Goal: Task Accomplishment & Management: Manage account settings

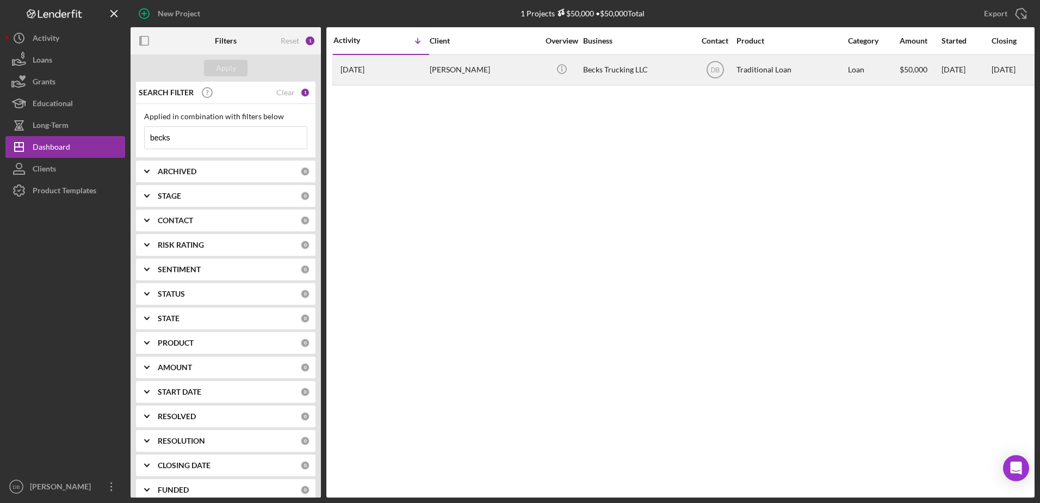
click at [531, 71] on div "[PERSON_NAME]" at bounding box center [484, 69] width 109 height 29
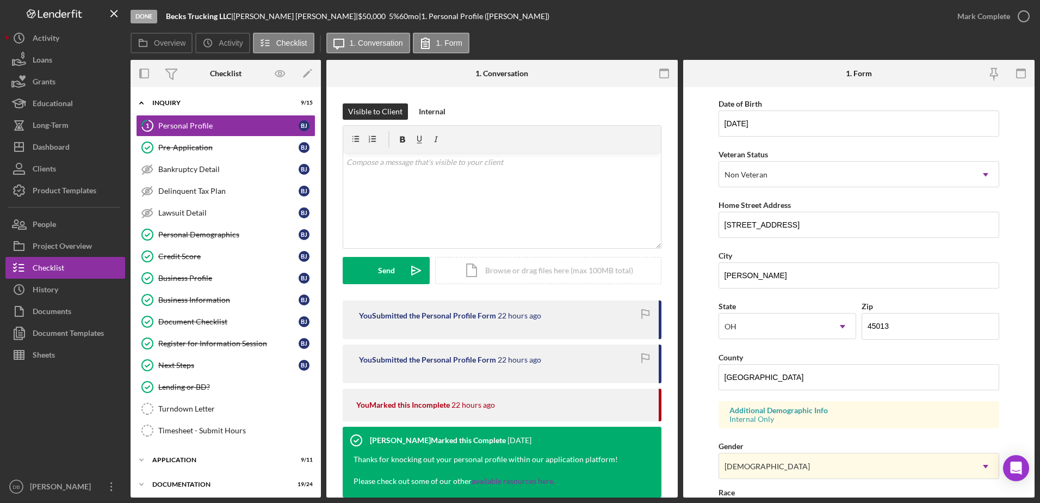
scroll to position [316, 0]
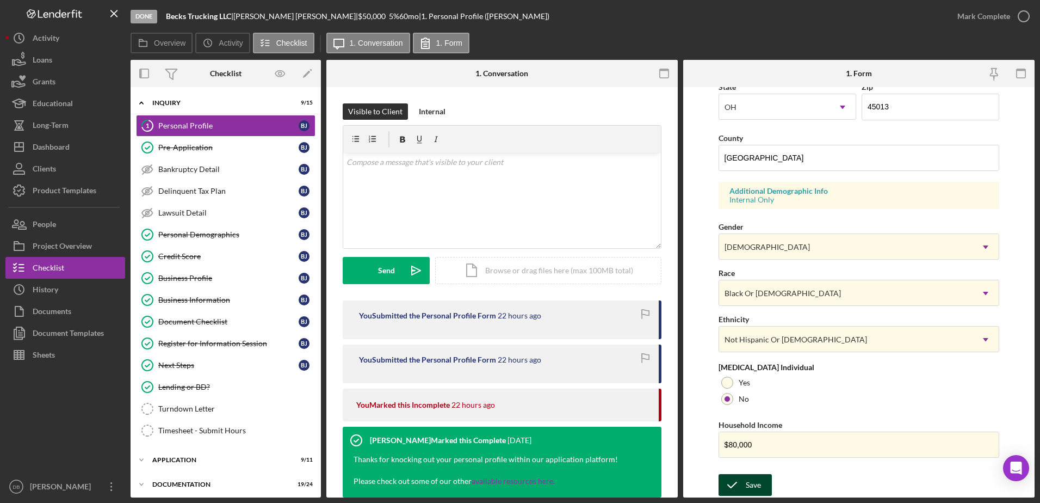
click at [734, 479] on icon "submit" at bounding box center [731, 484] width 27 height 27
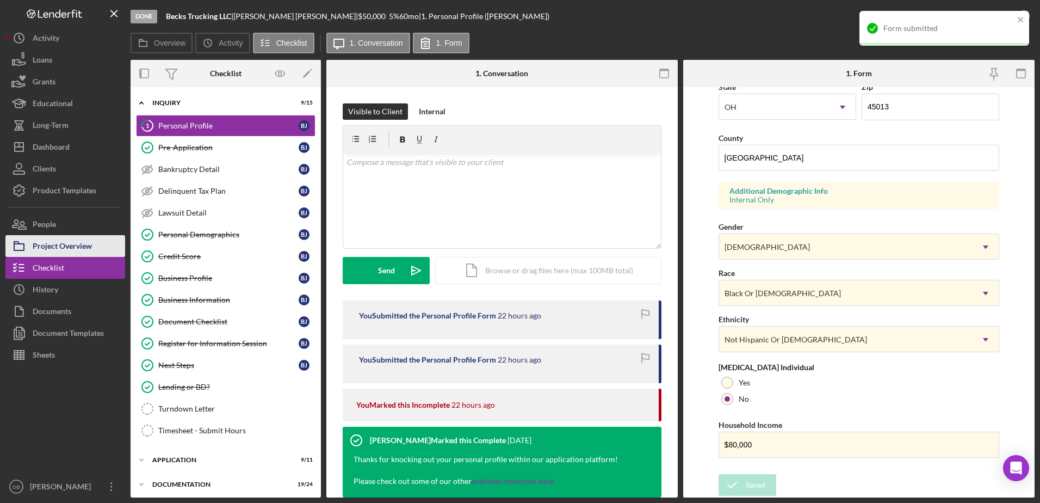
click at [46, 240] on div "Project Overview" at bounding box center [62, 247] width 59 height 24
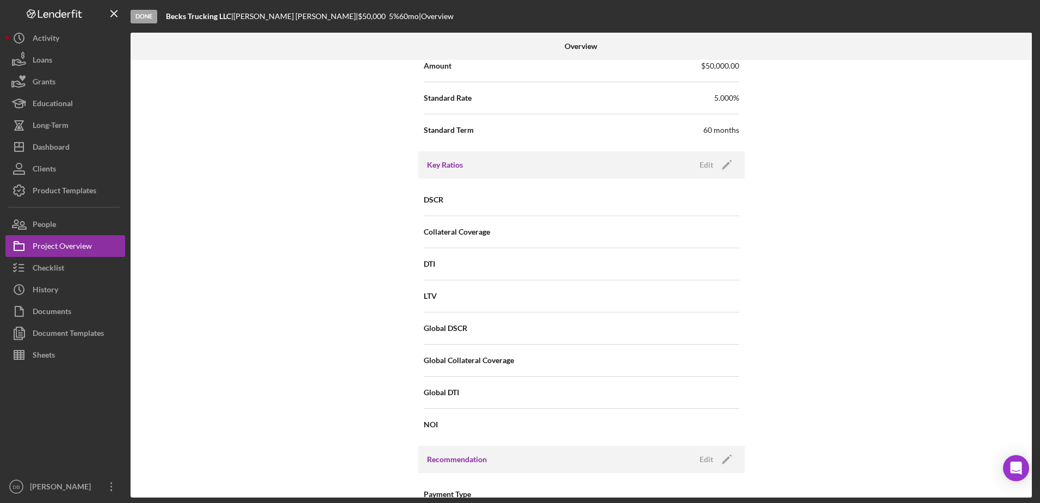
scroll to position [925, 0]
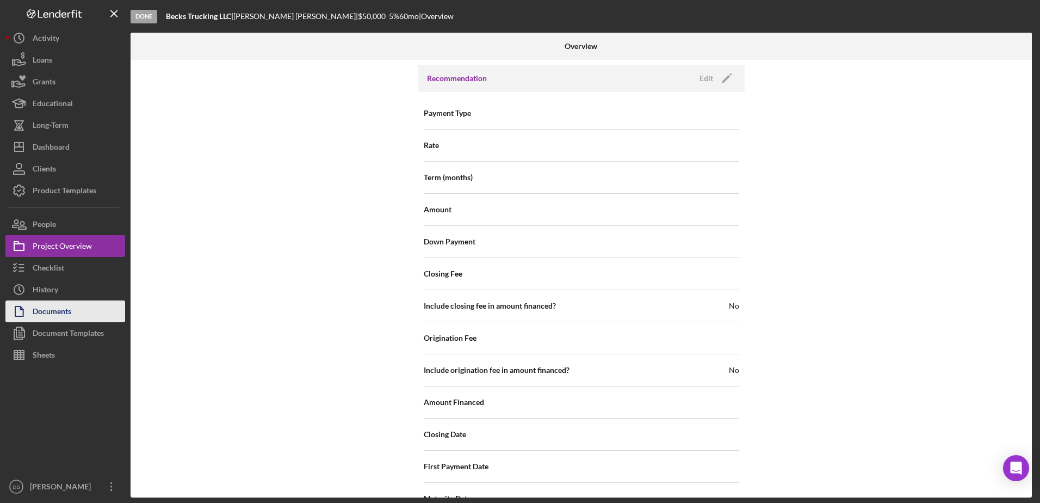
click at [35, 305] on div "Documents" at bounding box center [52, 312] width 39 height 24
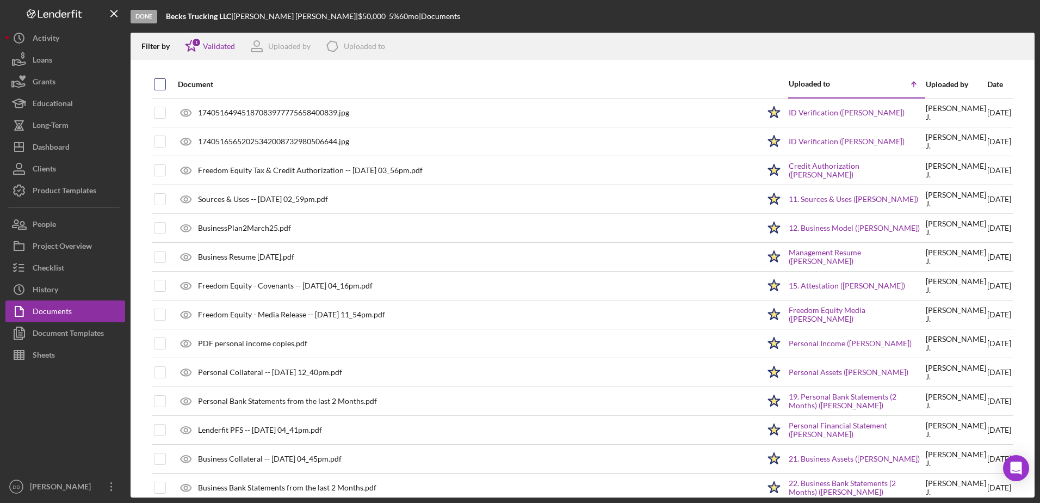
click at [165, 81] on div at bounding box center [160, 84] width 12 height 12
click at [158, 84] on input "checkbox" at bounding box center [159, 84] width 11 height 11
checkbox input "true"
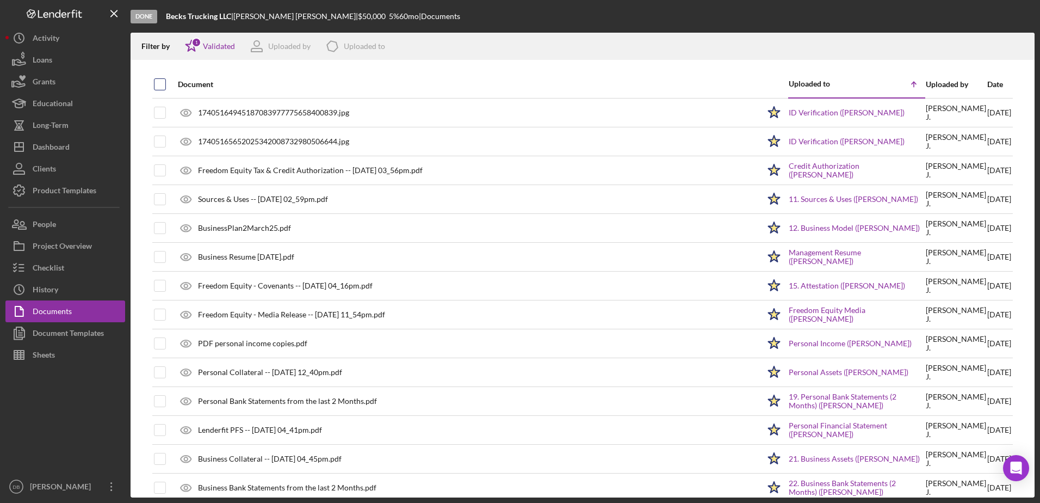
checkbox input "true"
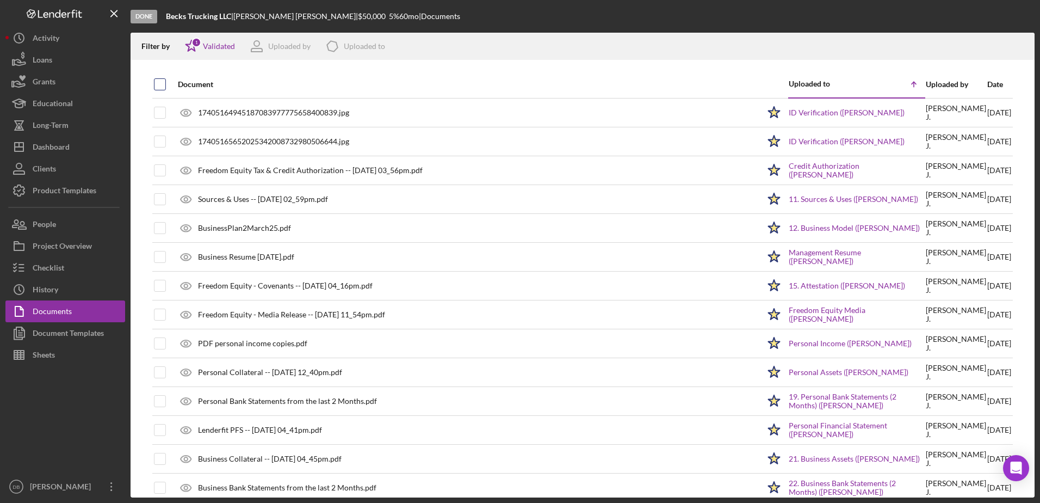
checkbox input "true"
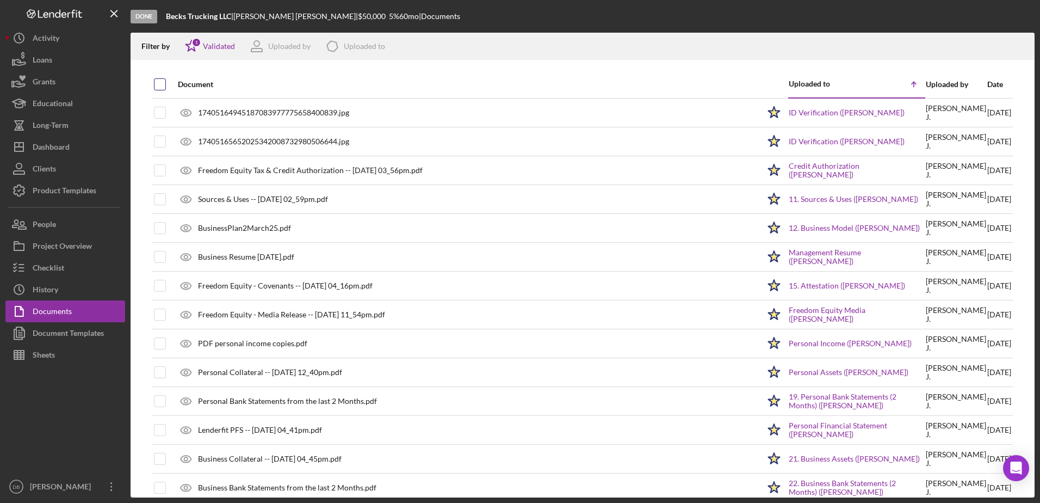
checkbox input "true"
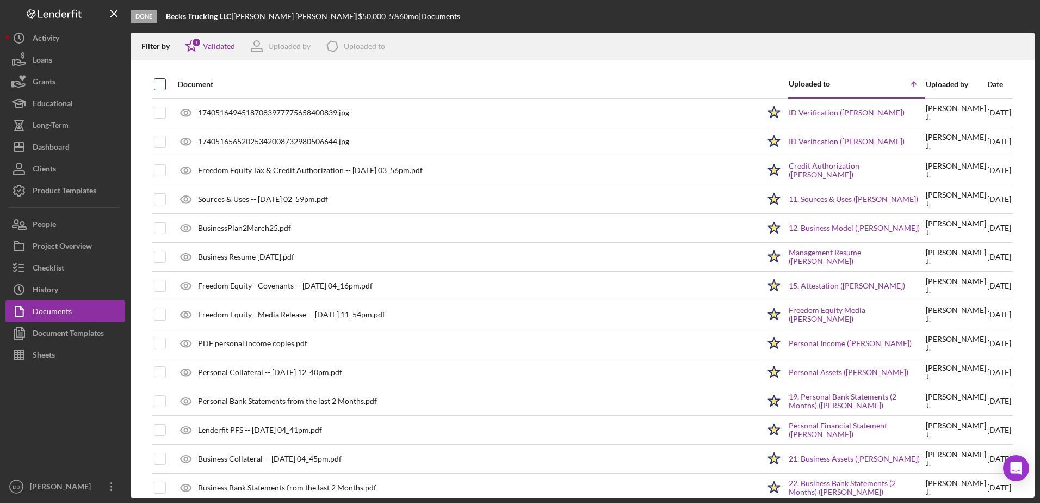
checkbox input "true"
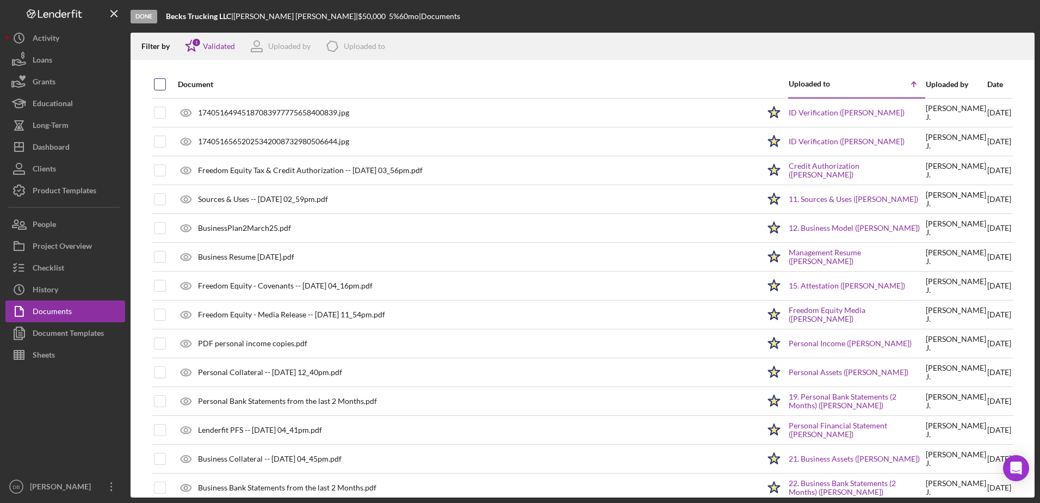
checkbox input "true"
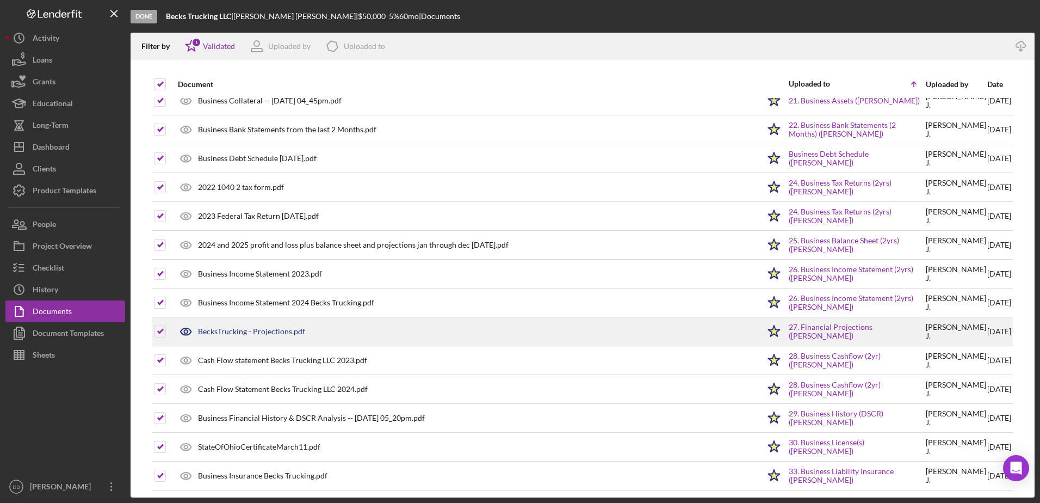
scroll to position [362, 0]
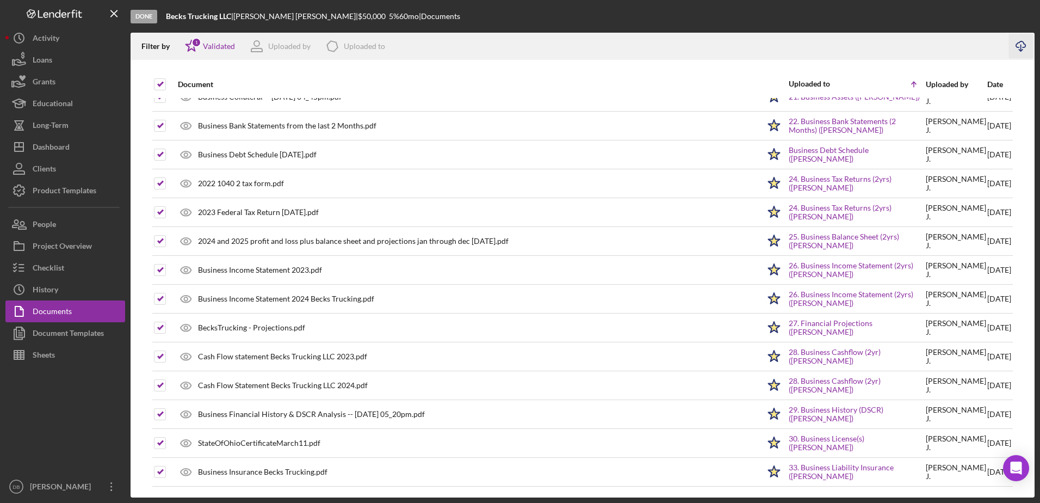
click at [1019, 44] on icon "Icon/Download" at bounding box center [1021, 46] width 24 height 24
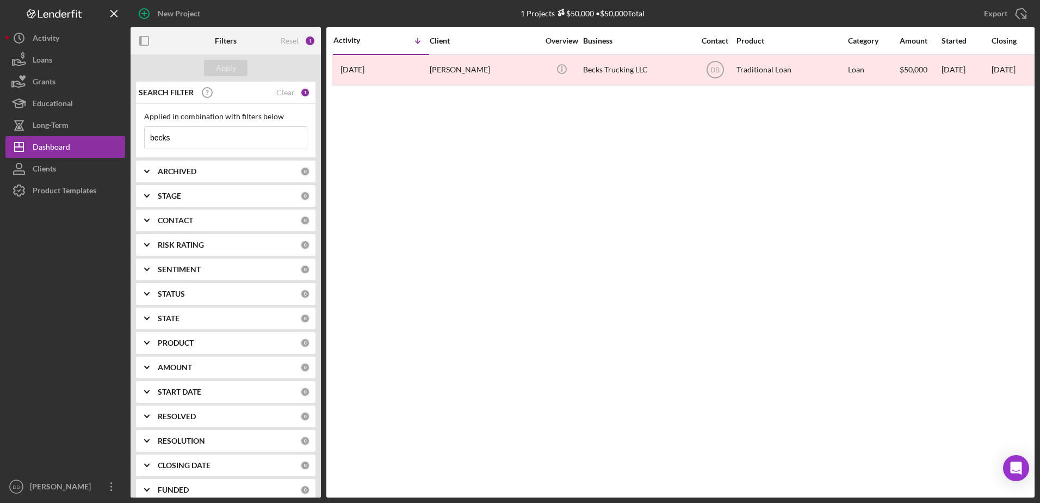
click at [188, 137] on input "becks" at bounding box center [226, 138] width 162 height 22
click at [196, 172] on b "ARCHIVED" at bounding box center [177, 171] width 39 height 9
drag, startPoint x: 143, startPoint y: 168, endPoint x: 142, endPoint y: 173, distance: 5.5
click at [143, 168] on icon "Icon/Expander" at bounding box center [146, 171] width 27 height 27
click at [142, 198] on icon "Icon/Expander" at bounding box center [146, 195] width 27 height 27
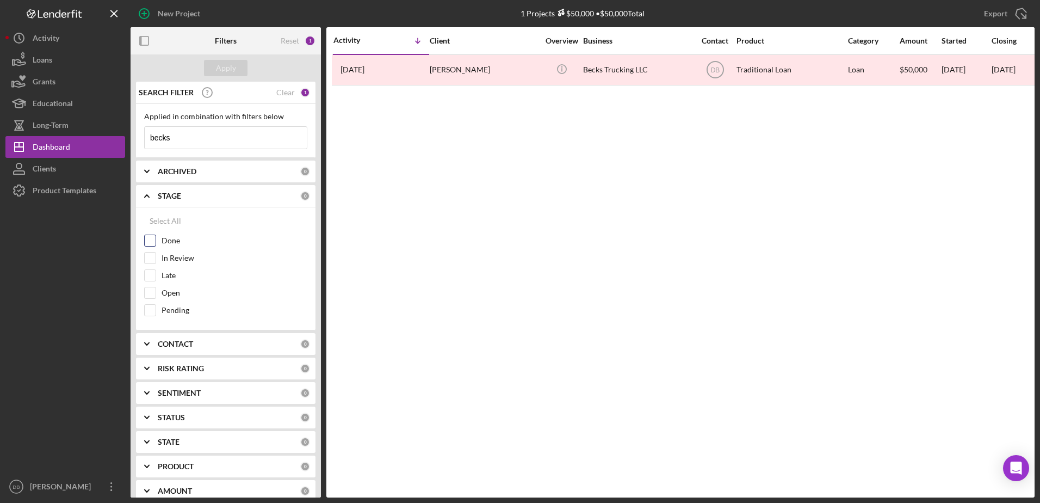
click at [153, 239] on input "Done" at bounding box center [150, 240] width 11 height 11
checkbox input "true"
click at [177, 144] on input "becks" at bounding box center [226, 138] width 162 height 22
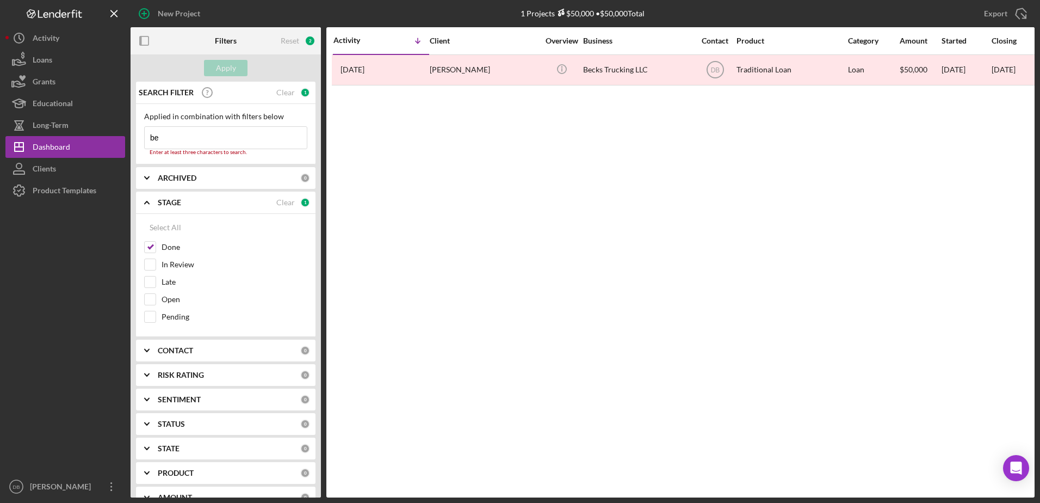
type input "b"
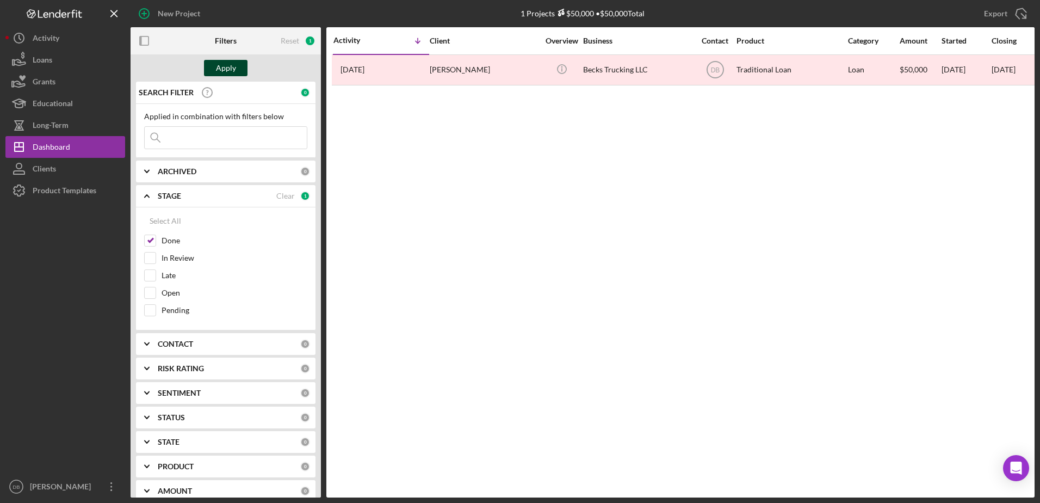
click at [216, 60] on div "Apply" at bounding box center [226, 68] width 20 height 16
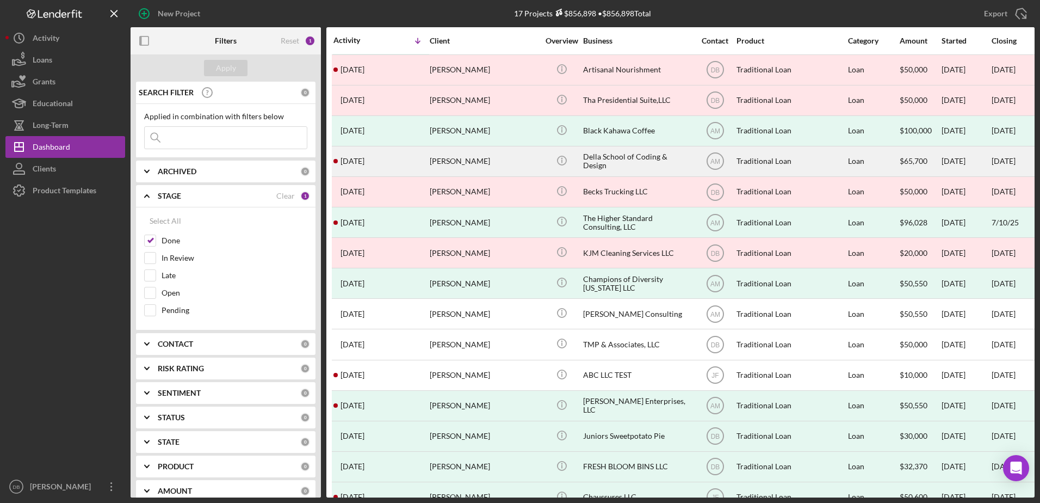
scroll to position [54, 0]
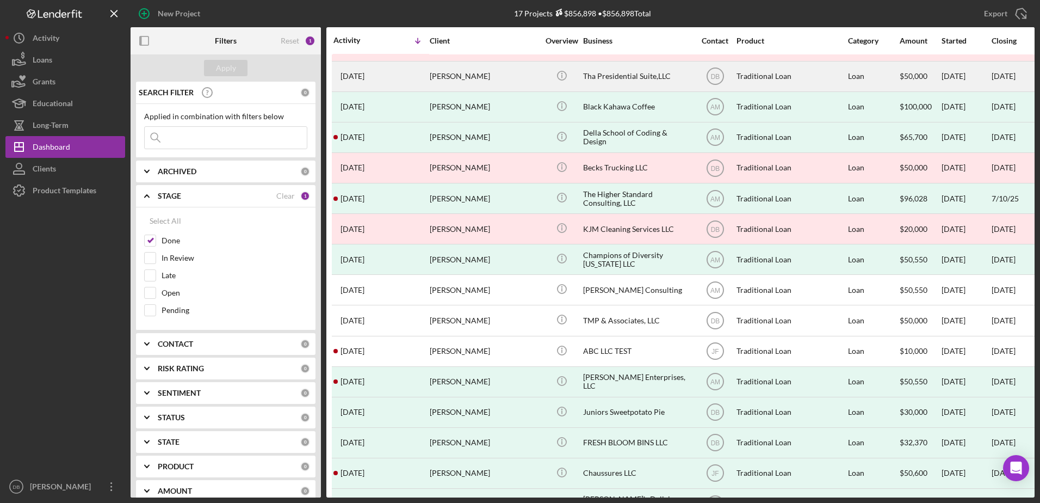
click at [493, 77] on div "Lionel Langford" at bounding box center [484, 76] width 109 height 29
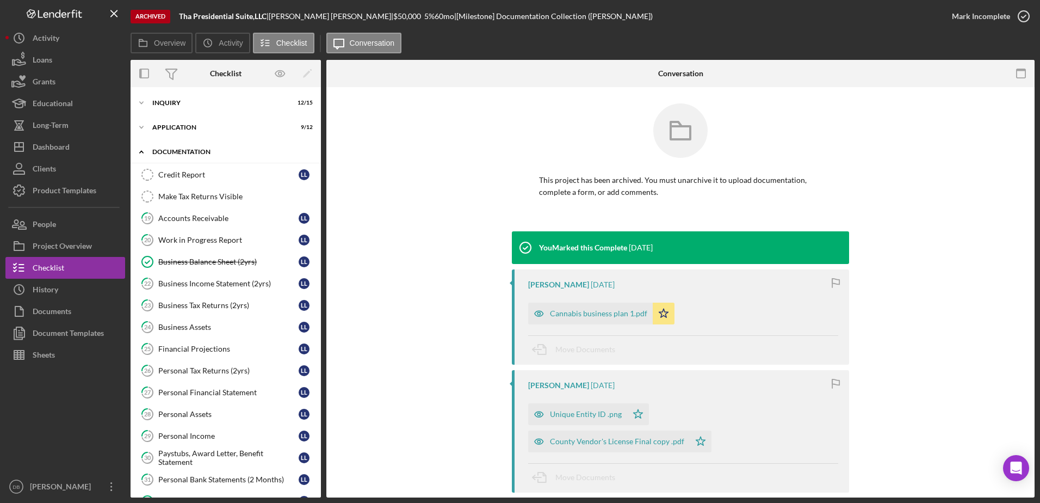
click at [172, 152] on div "Documentation" at bounding box center [229, 151] width 155 height 7
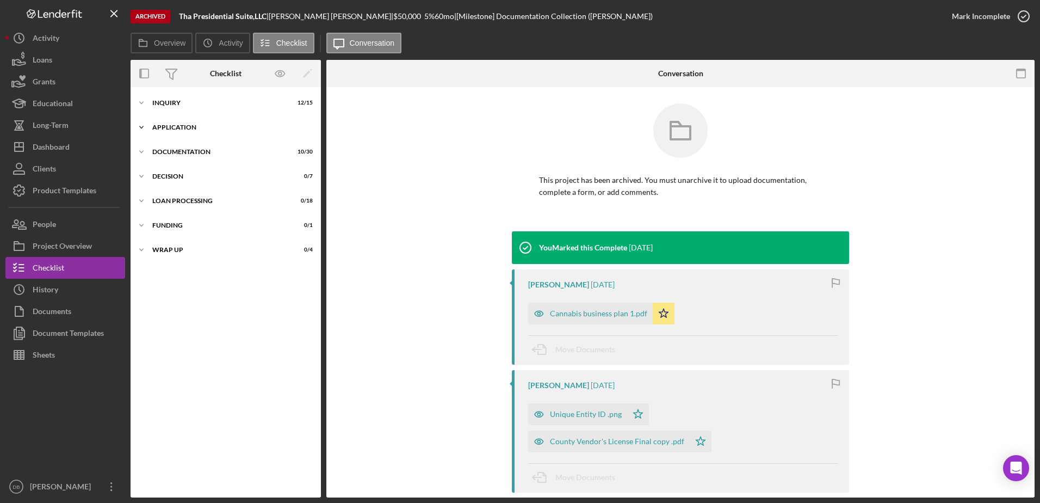
click at [182, 120] on div "Icon/Expander Application 9 / 12" at bounding box center [226, 127] width 190 height 22
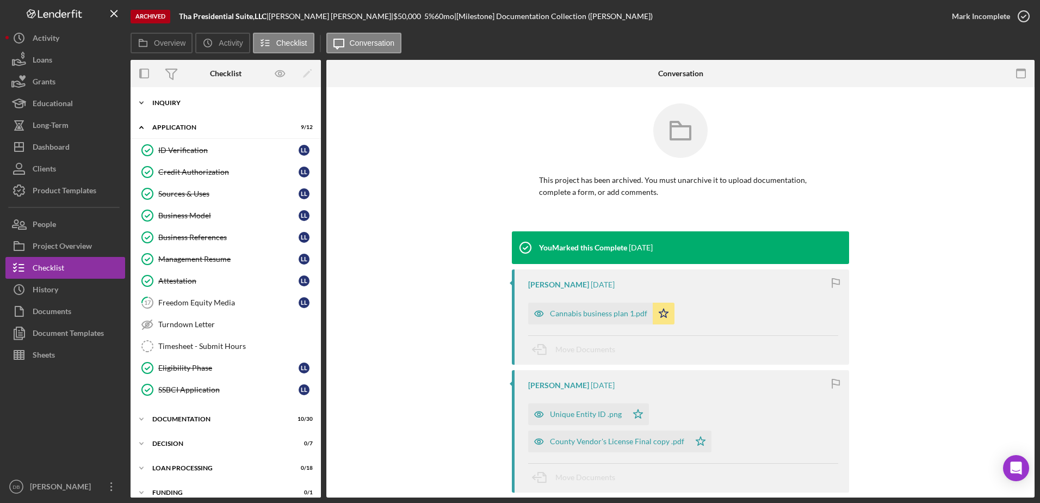
click at [186, 103] on div "Inquiry" at bounding box center [229, 103] width 155 height 7
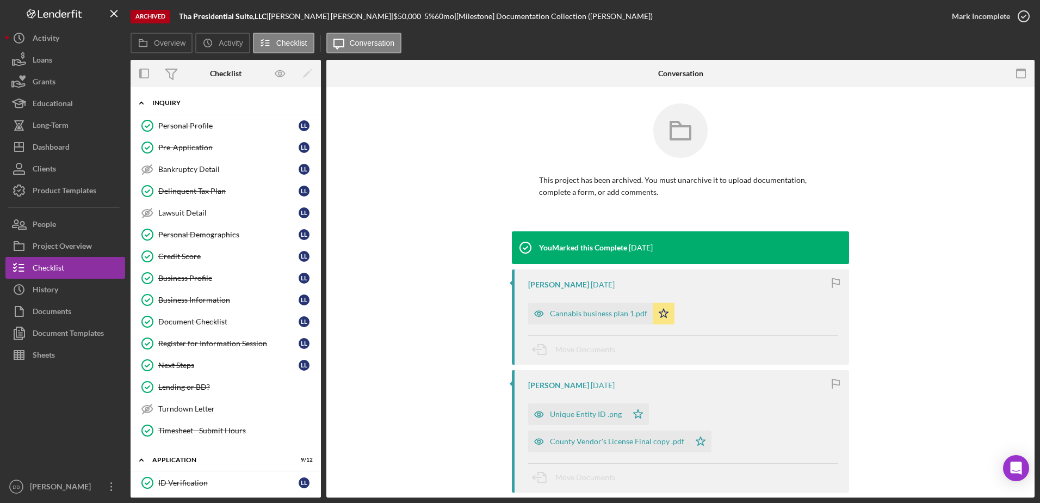
click at [192, 101] on div "Inquiry" at bounding box center [229, 103] width 155 height 7
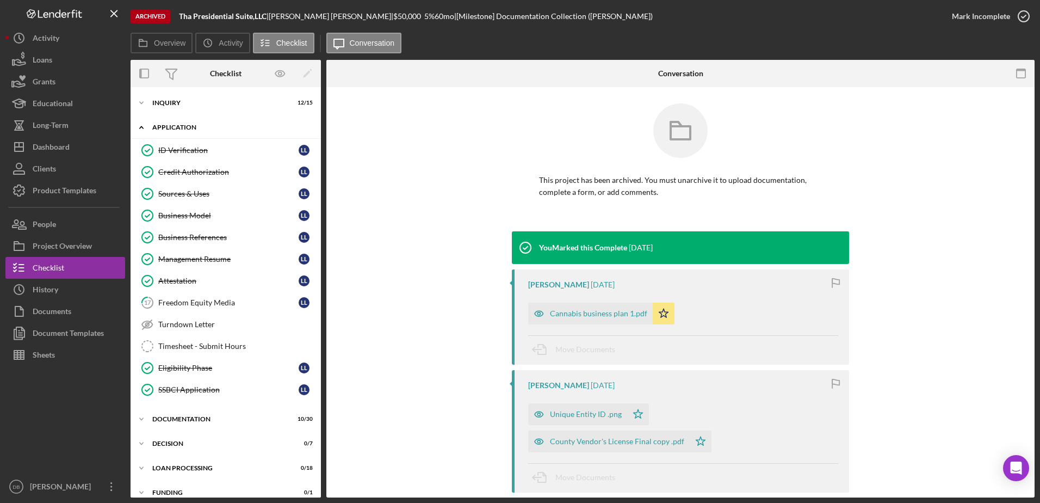
click at [165, 127] on div "Application" at bounding box center [229, 127] width 155 height 7
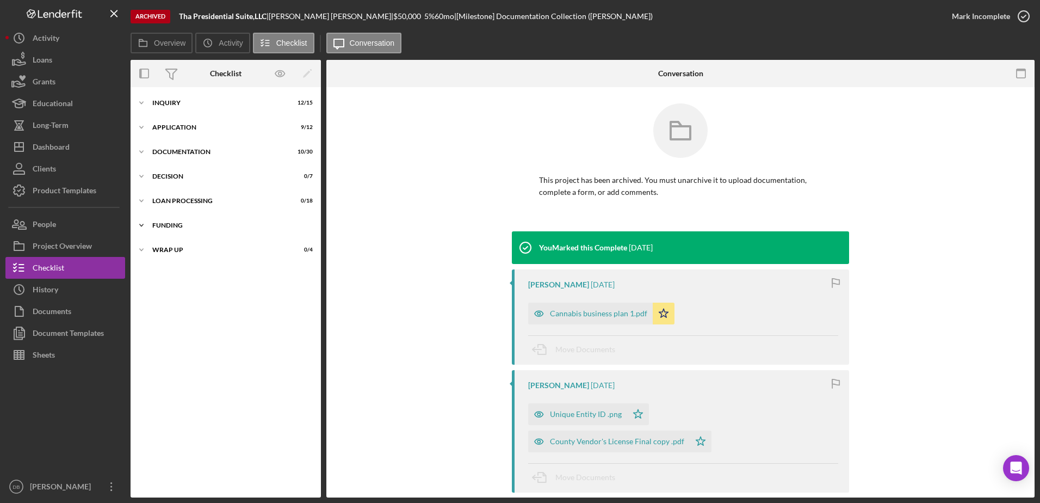
click at [177, 222] on div "Funding" at bounding box center [229, 225] width 155 height 7
click at [162, 225] on div "Funding" at bounding box center [229, 225] width 155 height 7
click at [161, 210] on div "Icon/Expander Loan Processing 0 / 18" at bounding box center [226, 201] width 190 height 22
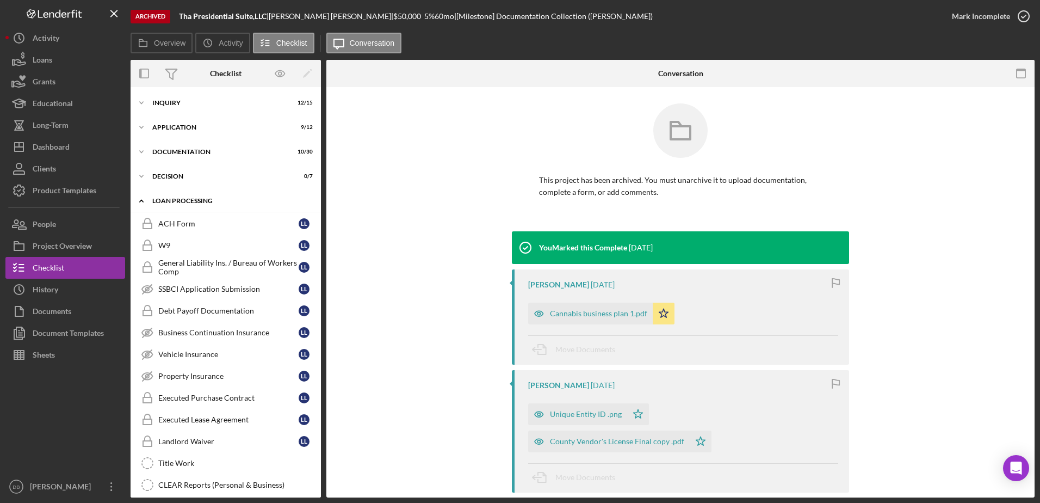
click at [181, 198] on div "Loan Processing" at bounding box center [229, 200] width 155 height 7
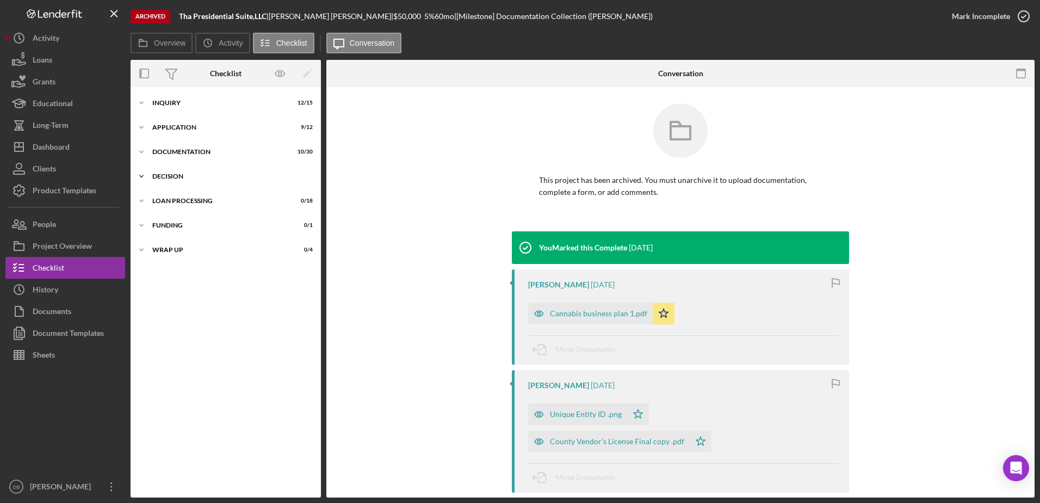
click at [174, 177] on div "Decision" at bounding box center [229, 176] width 155 height 7
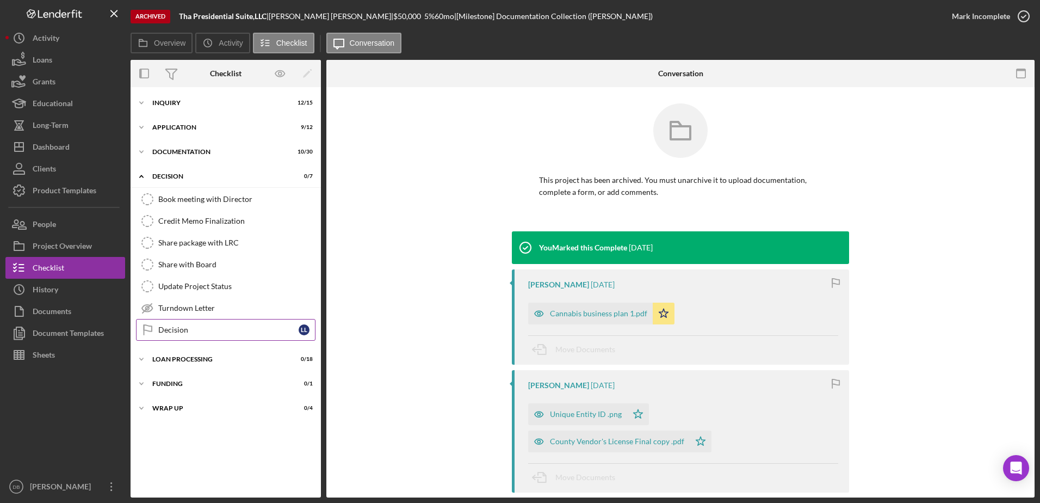
click at [165, 328] on div "Decision" at bounding box center [228, 329] width 140 height 9
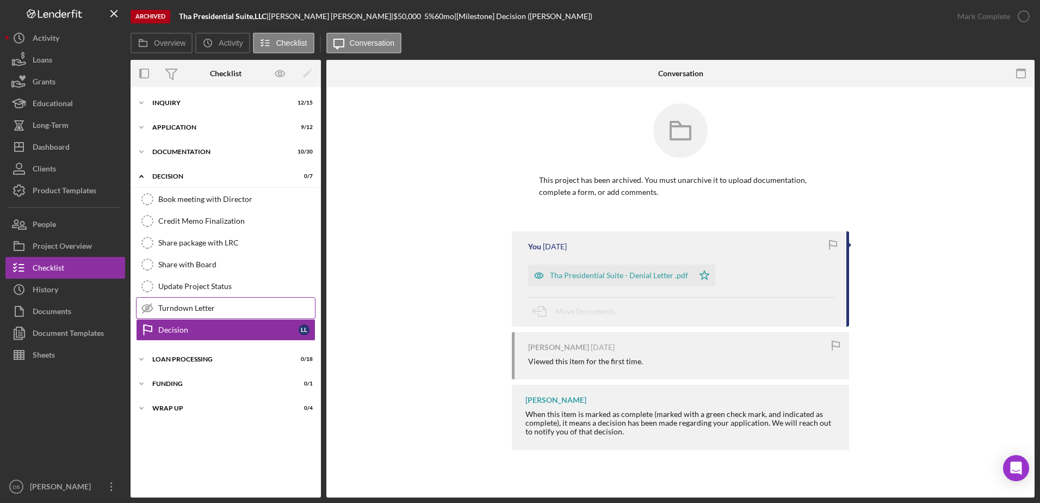
click at [199, 302] on link "Turndown Letter Turndown Letter" at bounding box center [225, 308] width 179 height 22
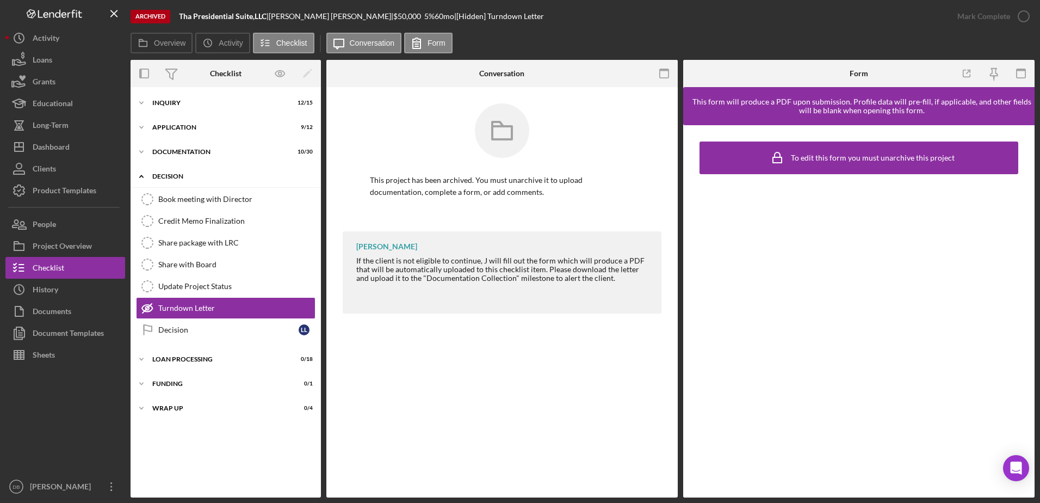
click at [141, 176] on polyline at bounding box center [141, 176] width 3 height 2
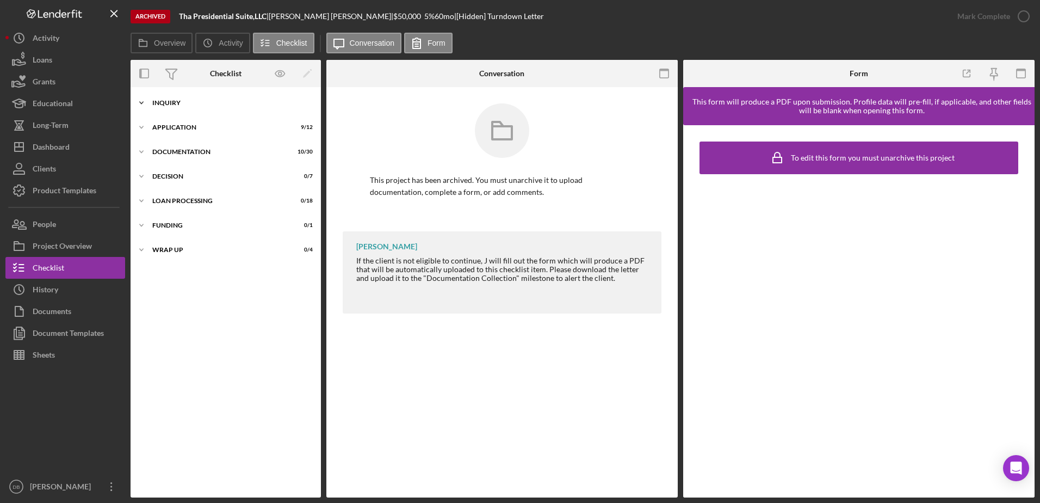
click at [147, 104] on icon "Icon/Expander" at bounding box center [142, 103] width 22 height 22
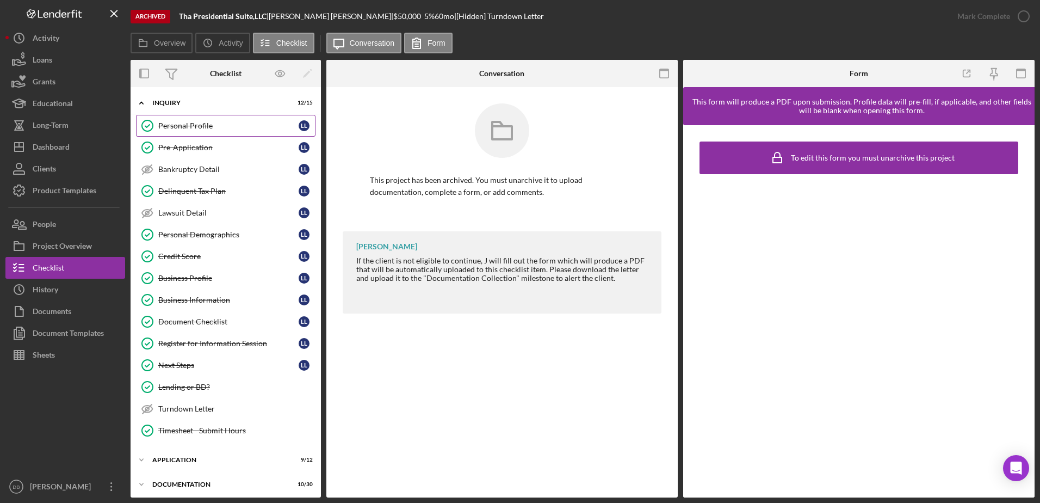
click at [219, 121] on div "Personal Profile" at bounding box center [228, 125] width 140 height 9
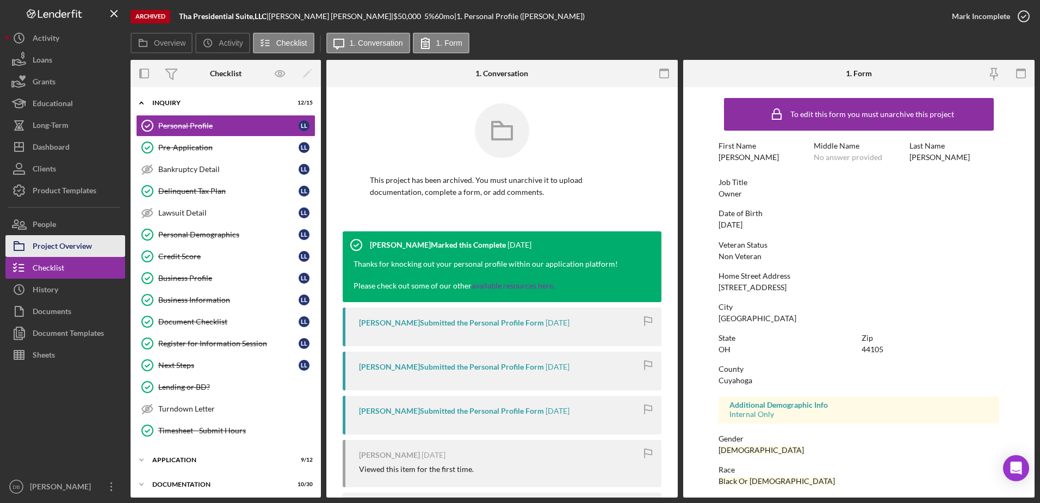
click at [77, 253] on div "Project Overview" at bounding box center [62, 247] width 59 height 24
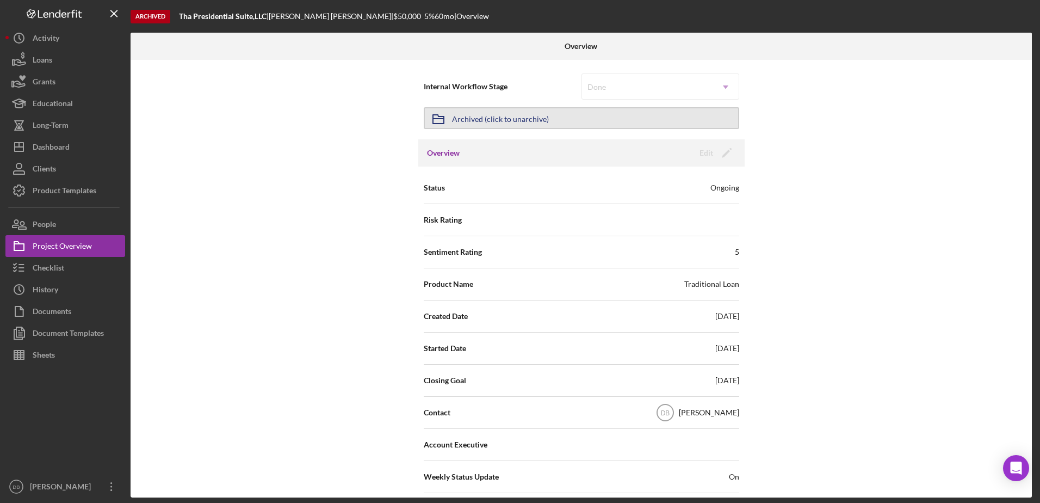
click at [488, 119] on div "Archived (click to unarchive)" at bounding box center [500, 118] width 97 height 20
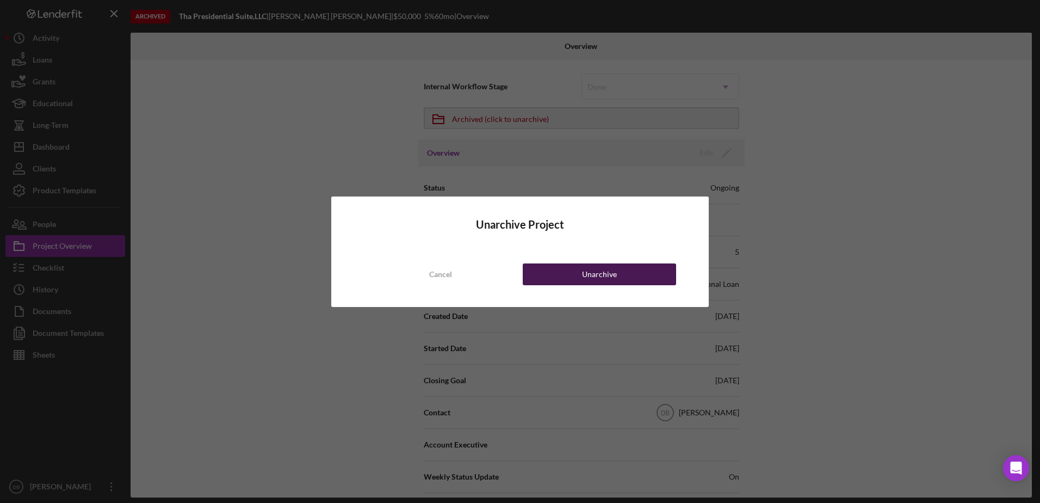
click at [643, 273] on button "Unarchive" at bounding box center [599, 274] width 153 height 22
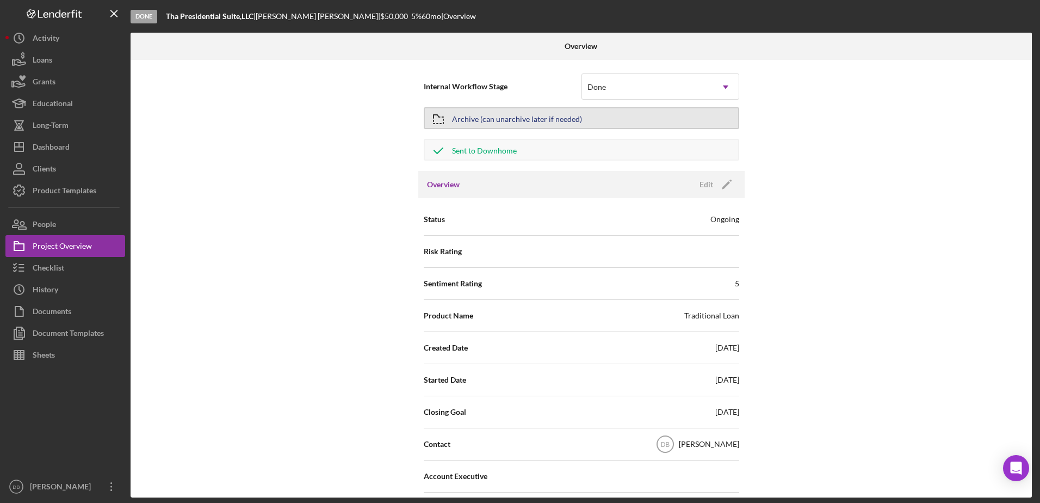
click at [498, 114] on div "Archive (can unarchive later if needed)" at bounding box center [517, 118] width 130 height 20
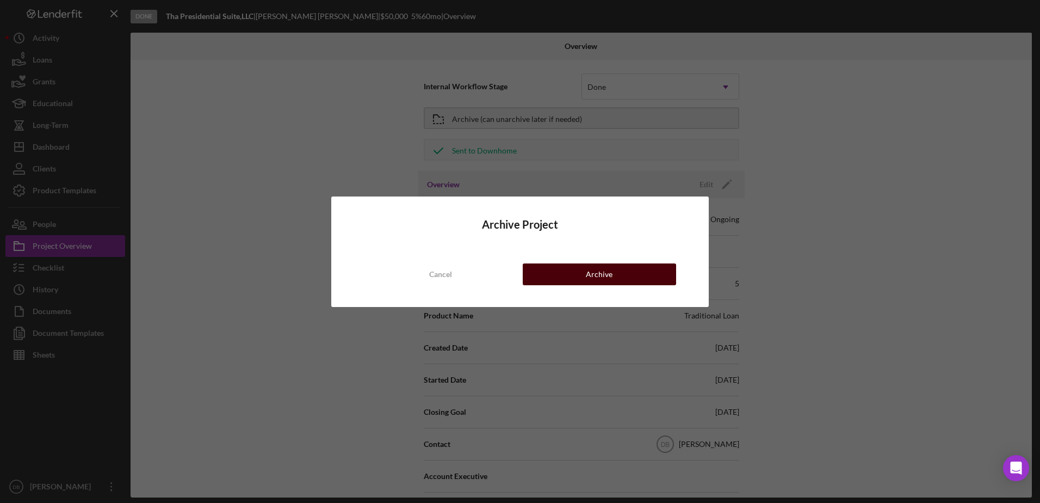
click at [612, 270] on button "Archive" at bounding box center [599, 274] width 153 height 22
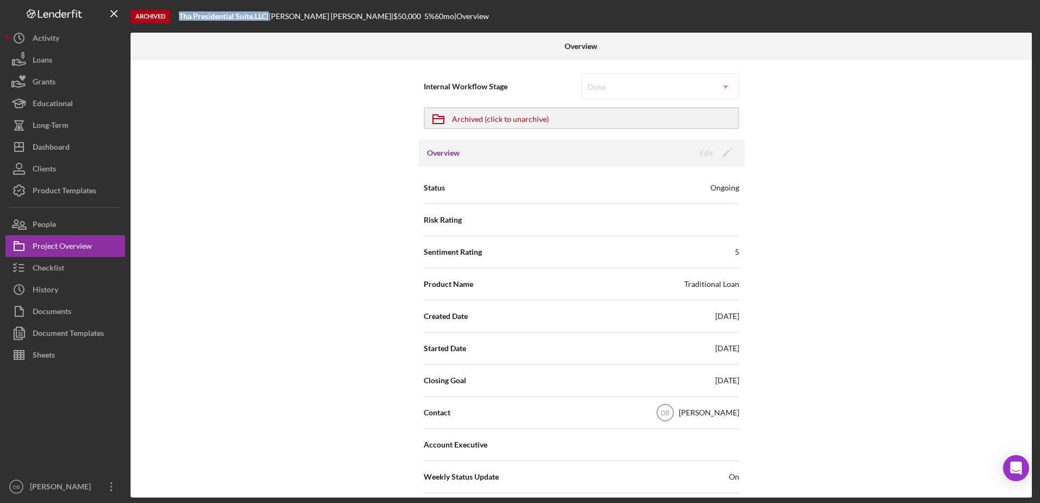
drag, startPoint x: 270, startPoint y: 16, endPoint x: 165, endPoint y: 20, distance: 104.5
click at [165, 20] on div "Archived Tha Presidential Suite,LLC | Lionel Langford | $50,000 5 % 60 mo | Ove…" at bounding box center [583, 16] width 904 height 33
copy div "Tha Presidential Suite,LLC"
click at [62, 267] on div "Checklist" at bounding box center [49, 269] width 32 height 24
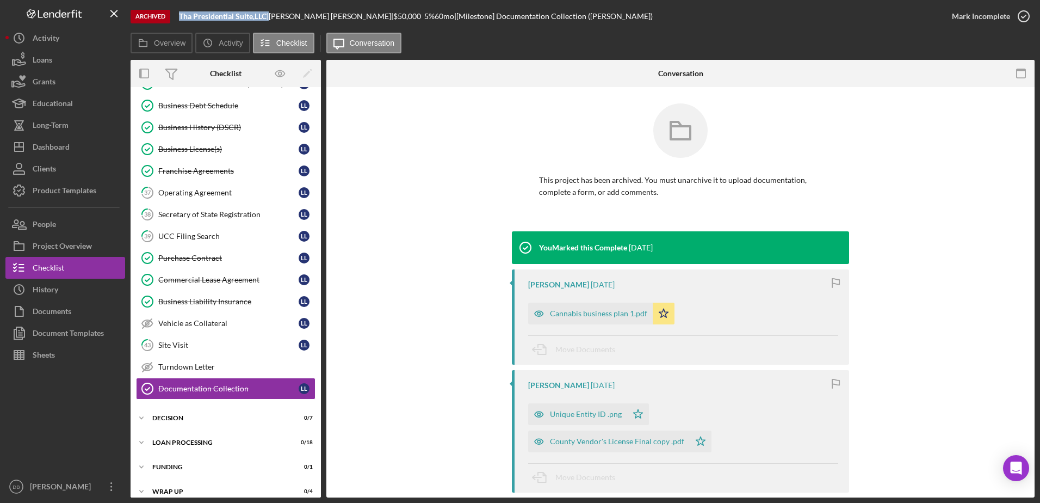
scroll to position [427, 0]
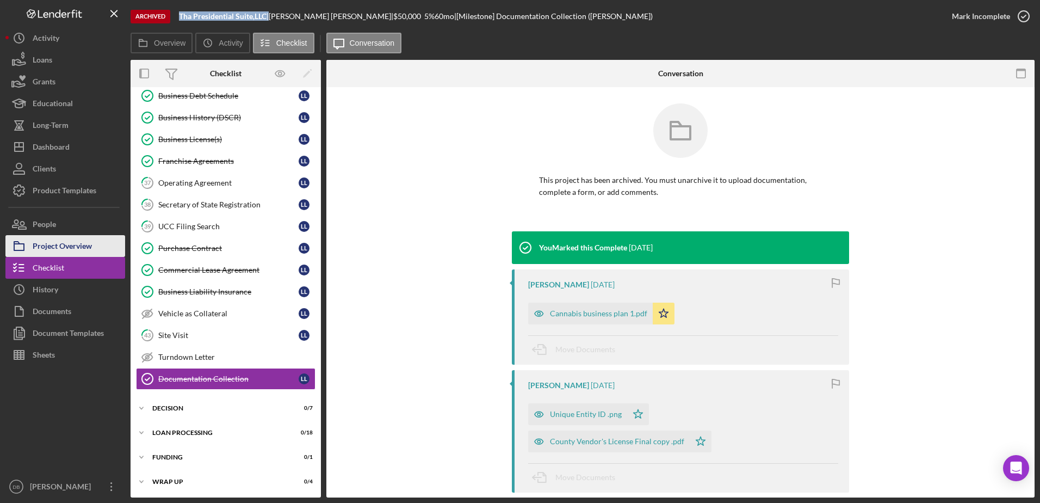
click at [46, 244] on div "Project Overview" at bounding box center [62, 247] width 59 height 24
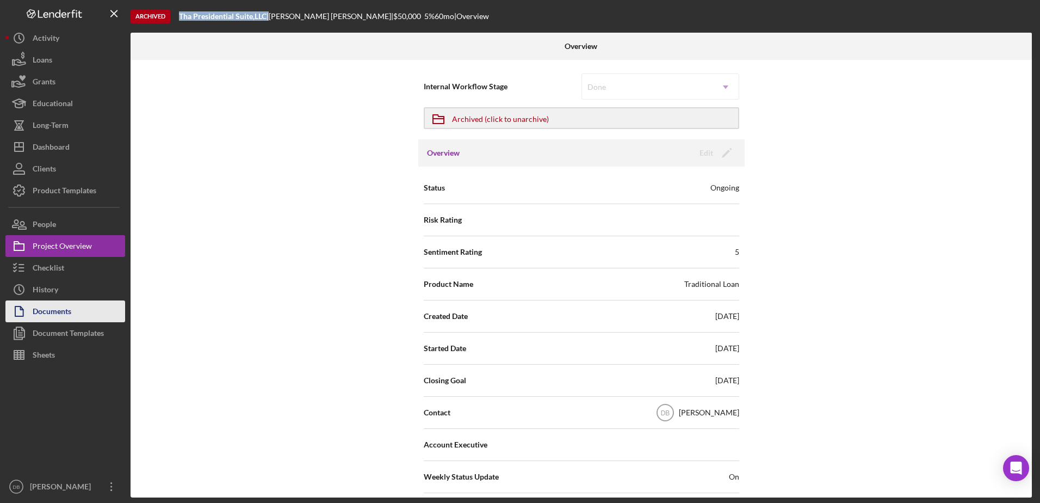
click at [77, 306] on button "Documents" at bounding box center [65, 311] width 120 height 22
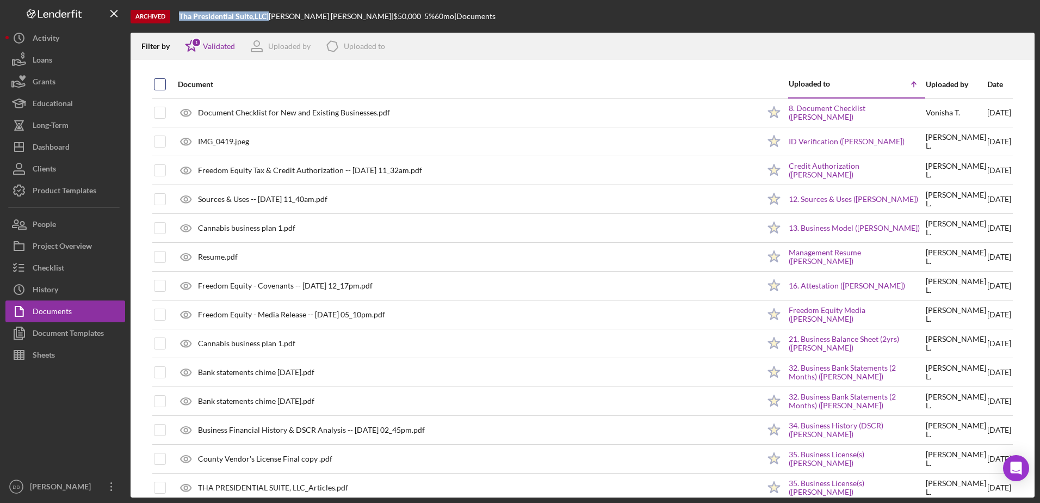
click at [157, 83] on input "checkbox" at bounding box center [159, 84] width 11 height 11
checkbox input "true"
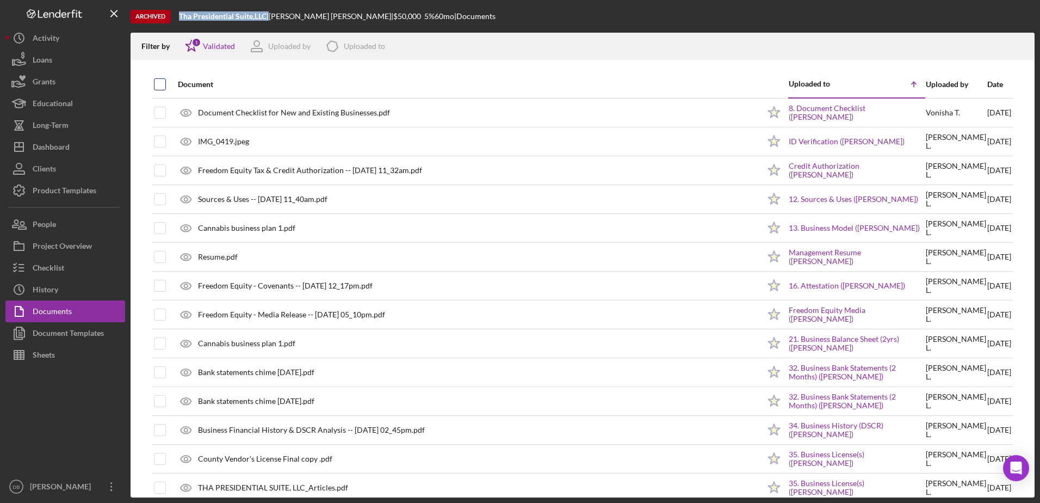
checkbox input "true"
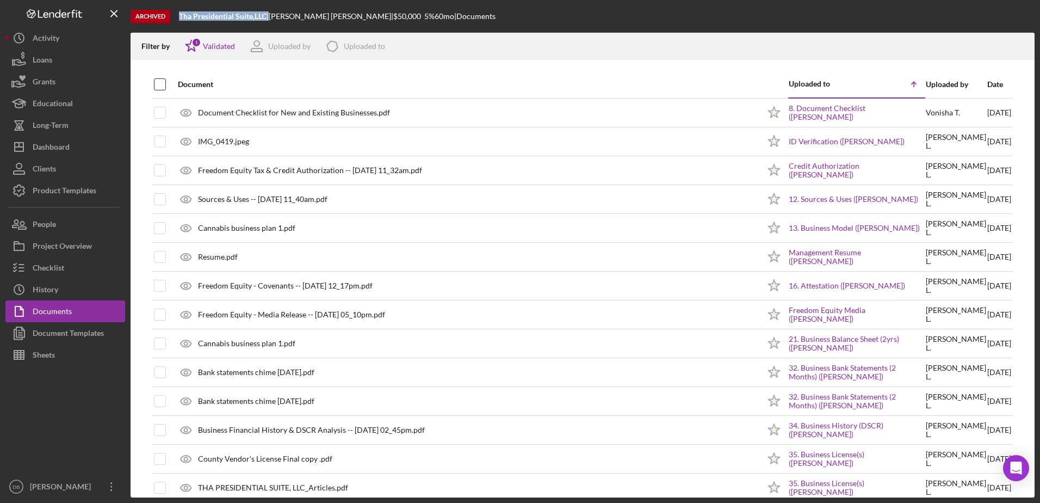
checkbox input "true"
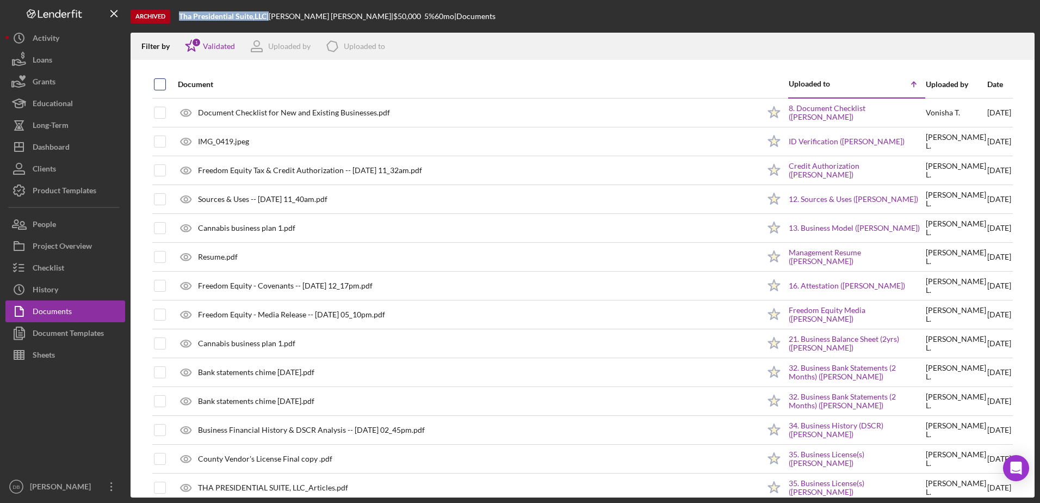
checkbox input "true"
click at [1016, 44] on icon "button" at bounding box center [1020, 44] width 9 height 6
click at [84, 141] on button "Icon/Dashboard Dashboard" at bounding box center [65, 147] width 120 height 22
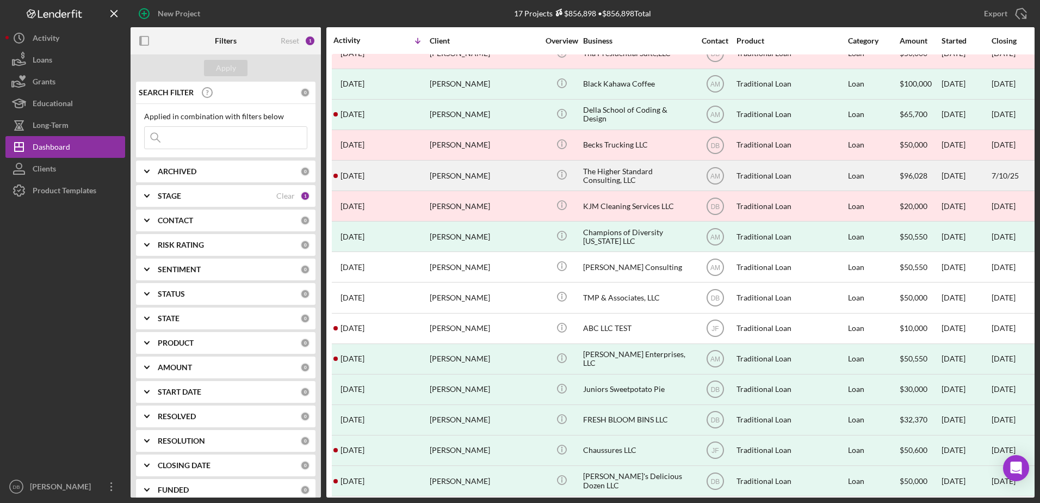
scroll to position [90, 0]
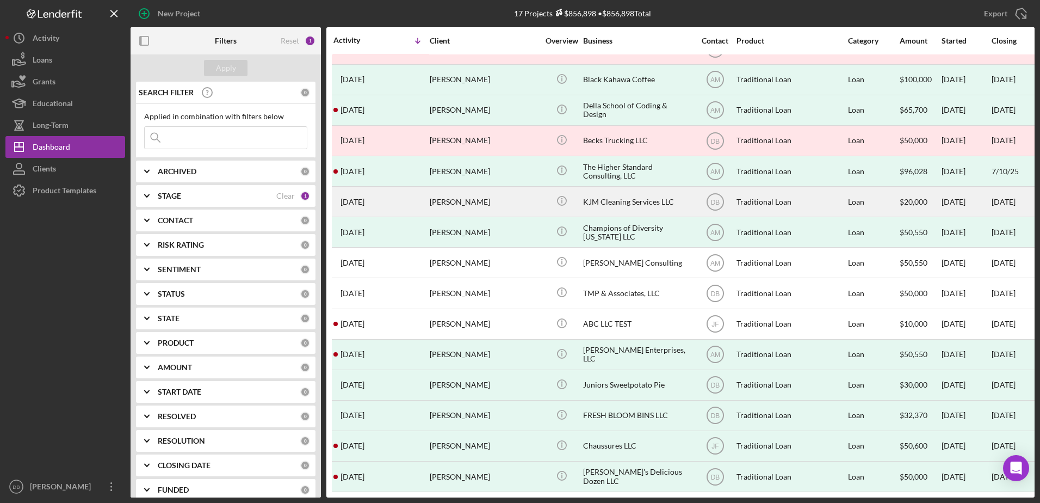
click at [491, 194] on div "Kamryn McLaughlin" at bounding box center [484, 201] width 109 height 29
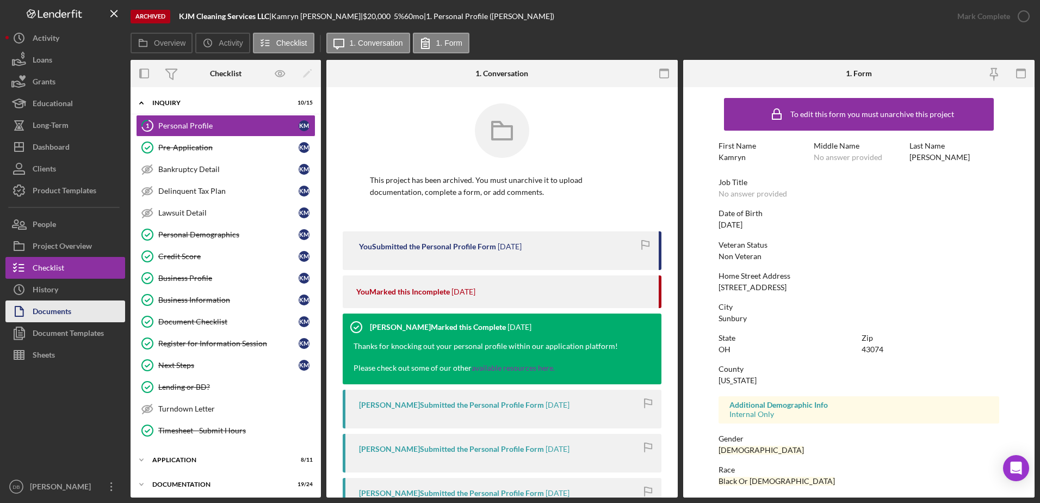
click at [47, 304] on div "Documents" at bounding box center [52, 312] width 39 height 24
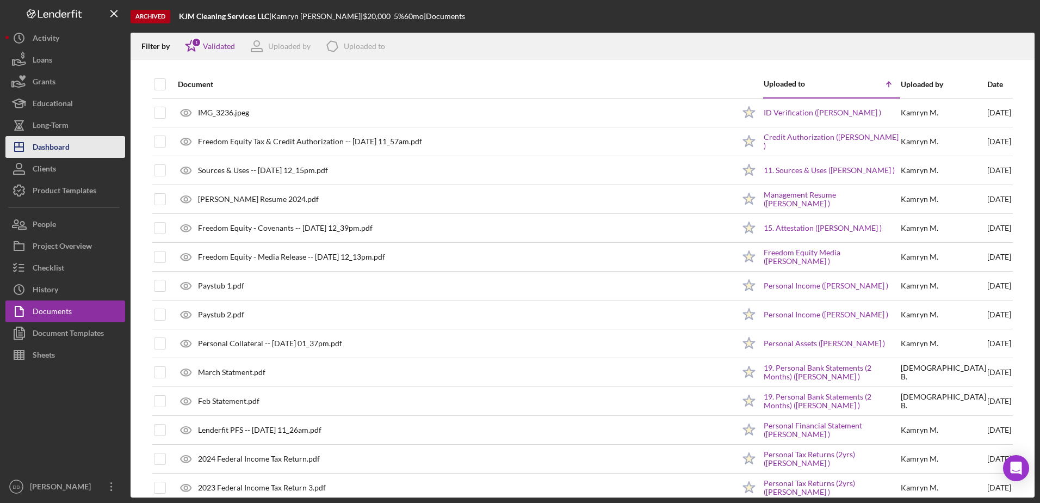
click at [79, 140] on button "Icon/Dashboard Dashboard" at bounding box center [65, 147] width 120 height 22
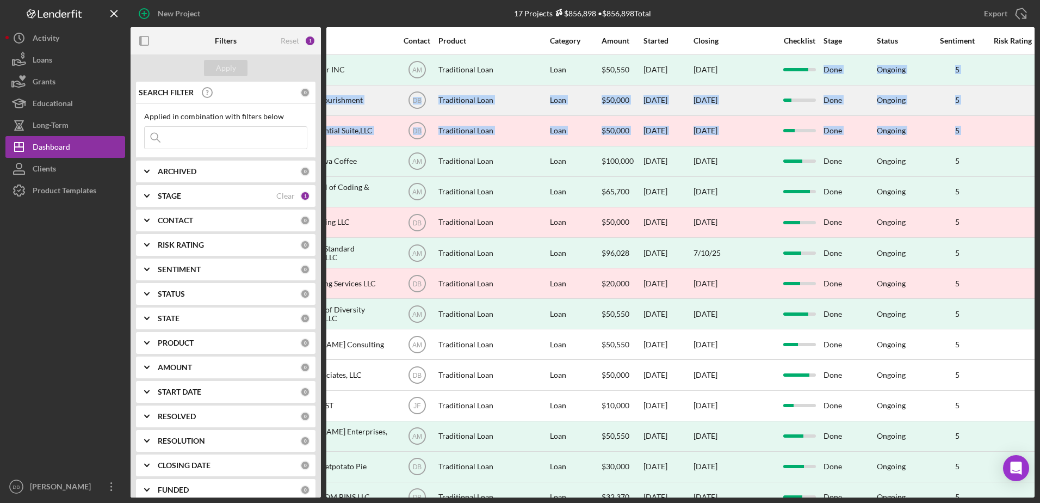
scroll to position [0, 408]
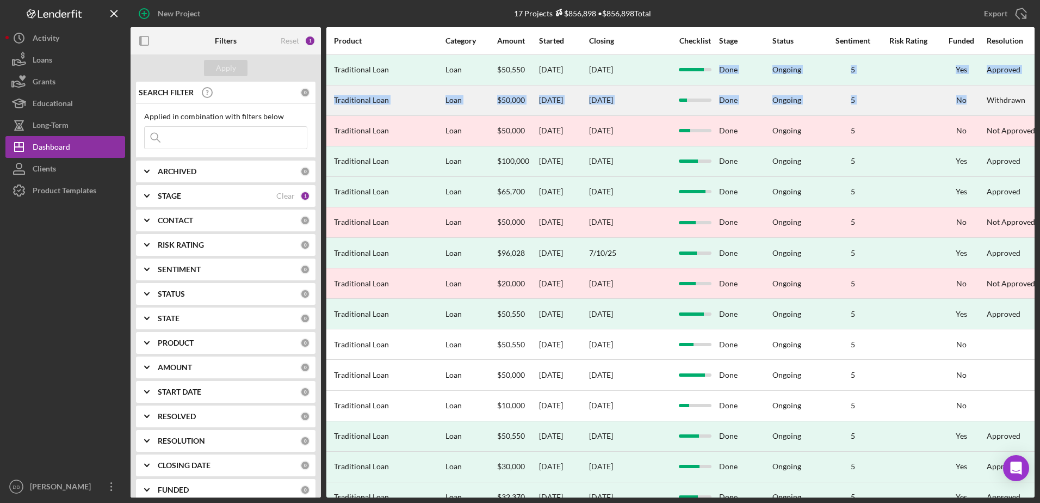
drag, startPoint x: 1028, startPoint y: 91, endPoint x: 1023, endPoint y: 114, distance: 23.4
click at [1024, 114] on div "New Project 17 Projects $856,898 • $856,898 Total Export Icon/Export Filters Re…" at bounding box center [520, 251] width 1040 height 503
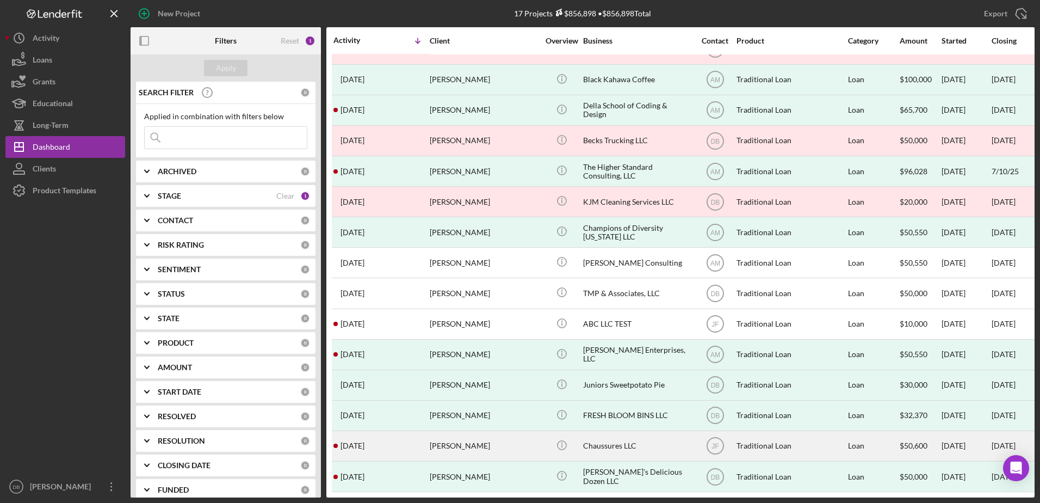
scroll to position [0, 0]
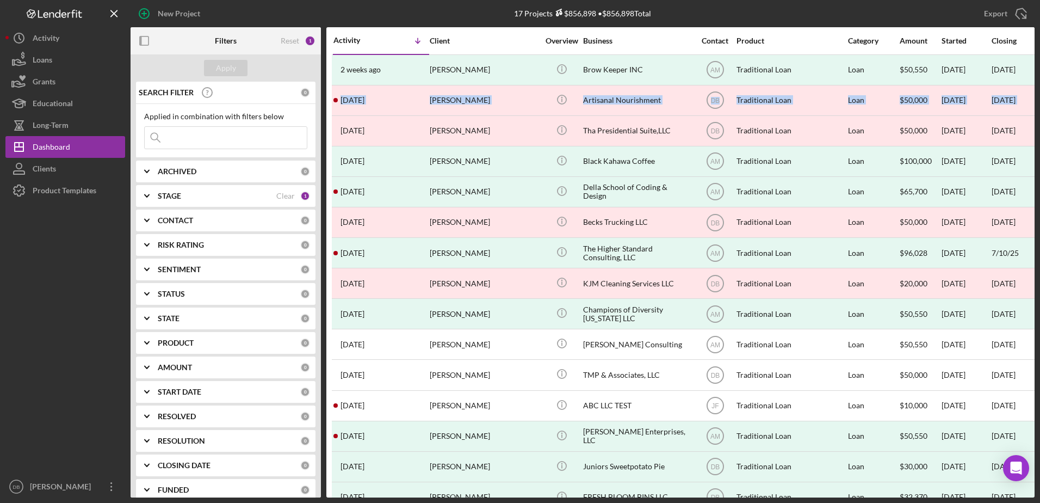
click at [456, 15] on div "17 Projects $856,898 • $856,898 Total" at bounding box center [582, 13] width 301 height 27
click at [215, 139] on input at bounding box center [226, 138] width 162 height 22
click at [233, 140] on input at bounding box center [226, 138] width 162 height 22
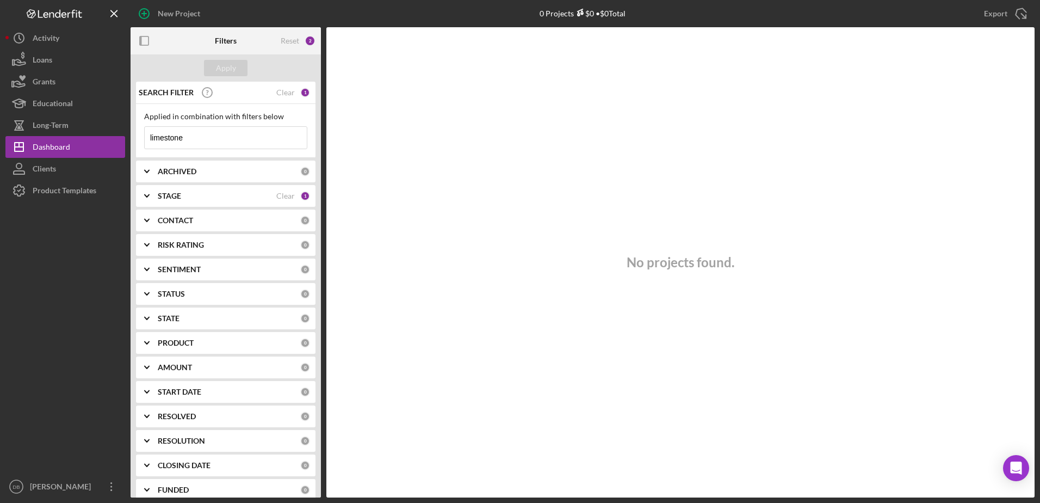
type input "limestone"
click at [245, 197] on div "STAGE" at bounding box center [217, 195] width 119 height 9
click at [284, 198] on div "Clear" at bounding box center [285, 195] width 18 height 9
checkbox input "false"
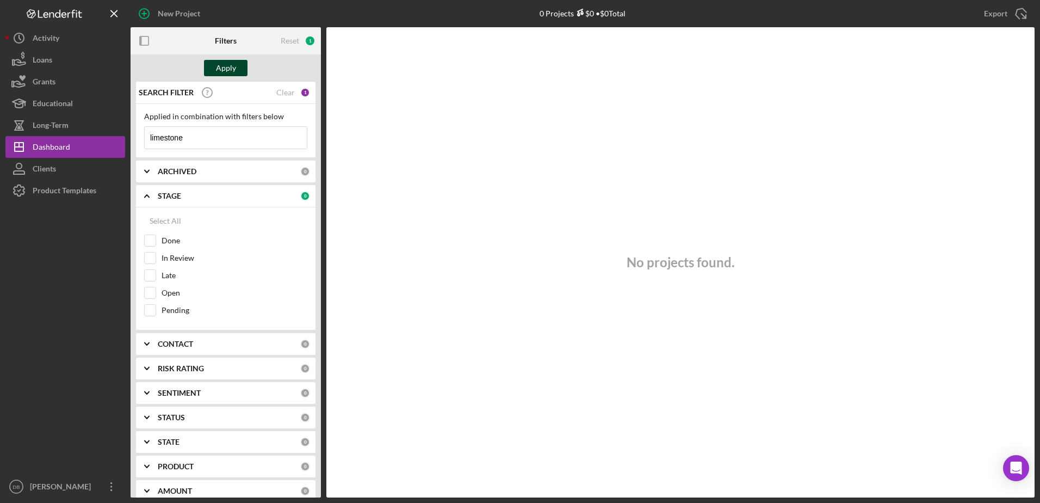
click at [219, 72] on div "Apply" at bounding box center [226, 68] width 20 height 16
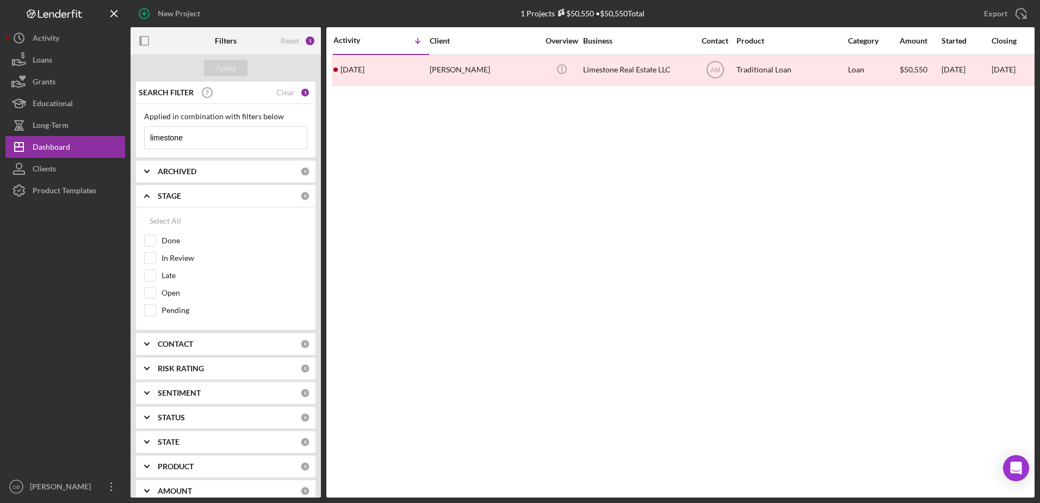
click at [436, 75] on div "Andrew Ramey" at bounding box center [484, 69] width 109 height 29
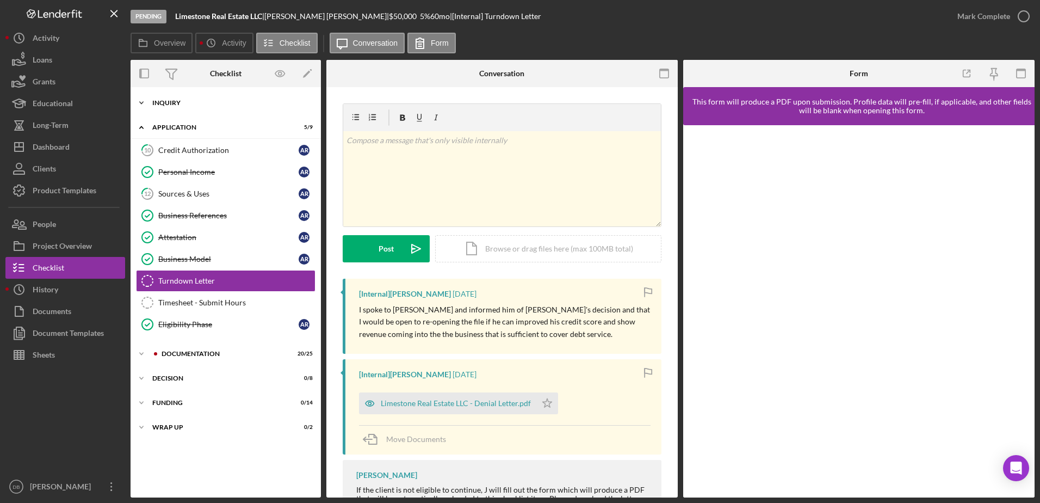
click at [206, 102] on div "Inquiry" at bounding box center [229, 103] width 155 height 7
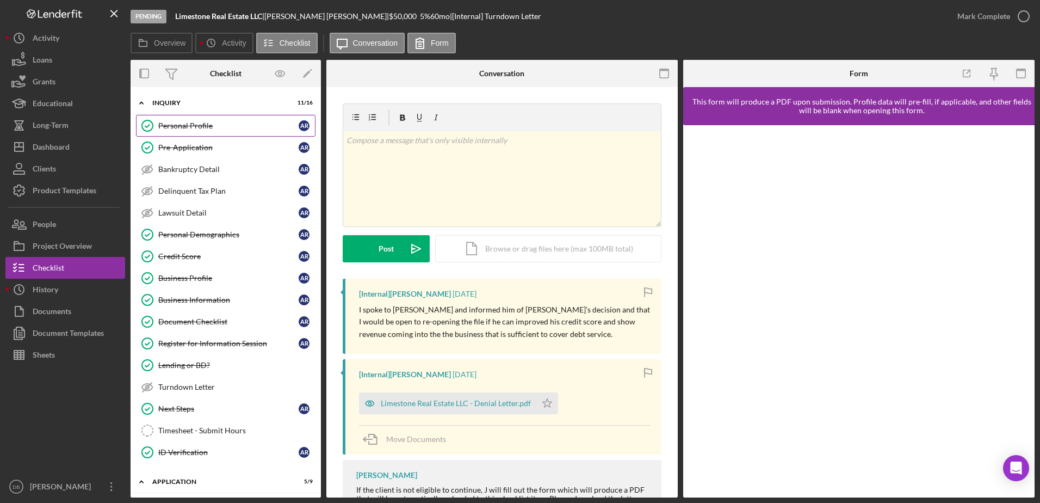
click at [236, 134] on link "Personal Profile Personal Profile A R" at bounding box center [225, 126] width 179 height 22
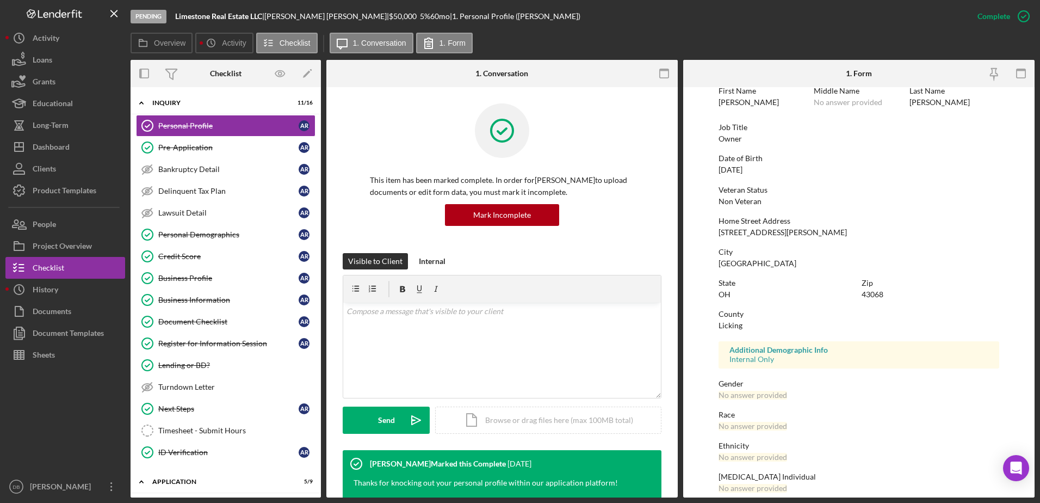
scroll to position [97, 0]
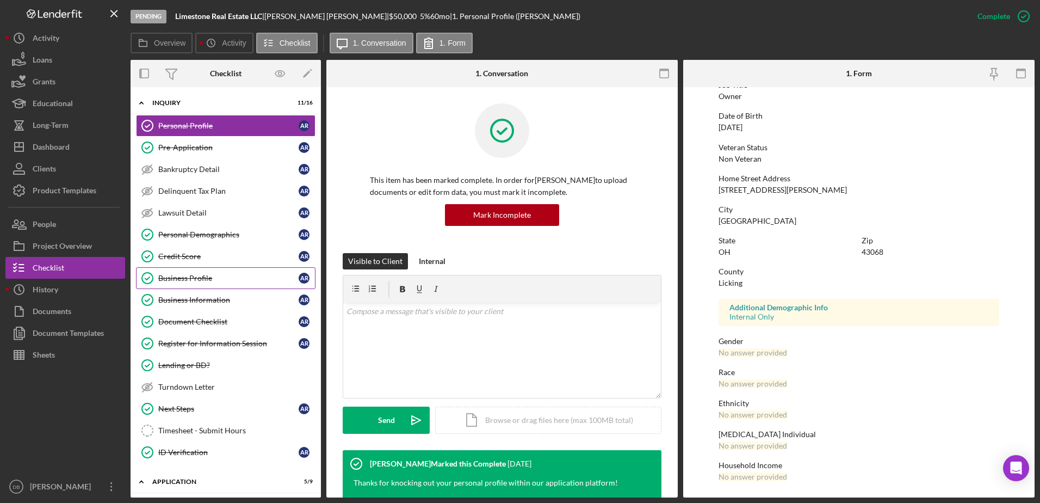
click at [210, 277] on div "Business Profile" at bounding box center [228, 278] width 140 height 9
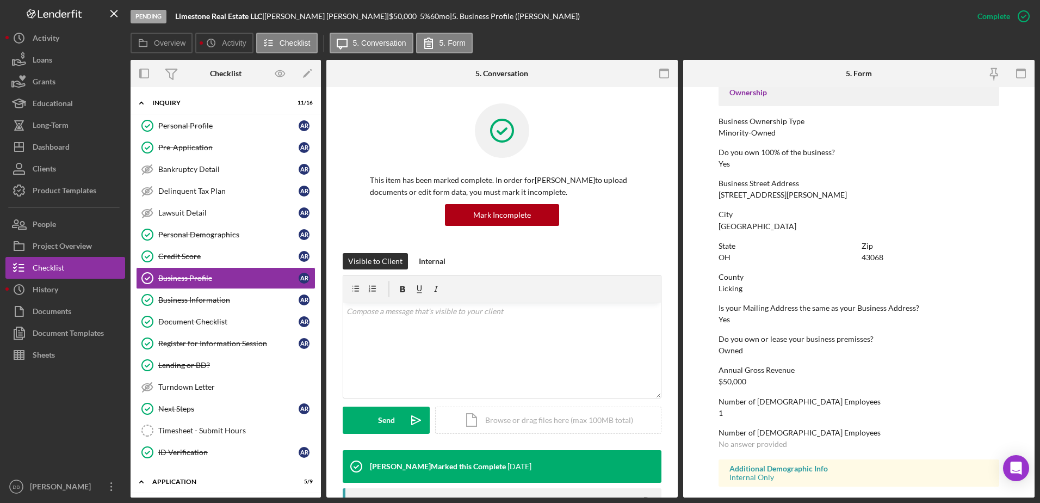
scroll to position [410, 0]
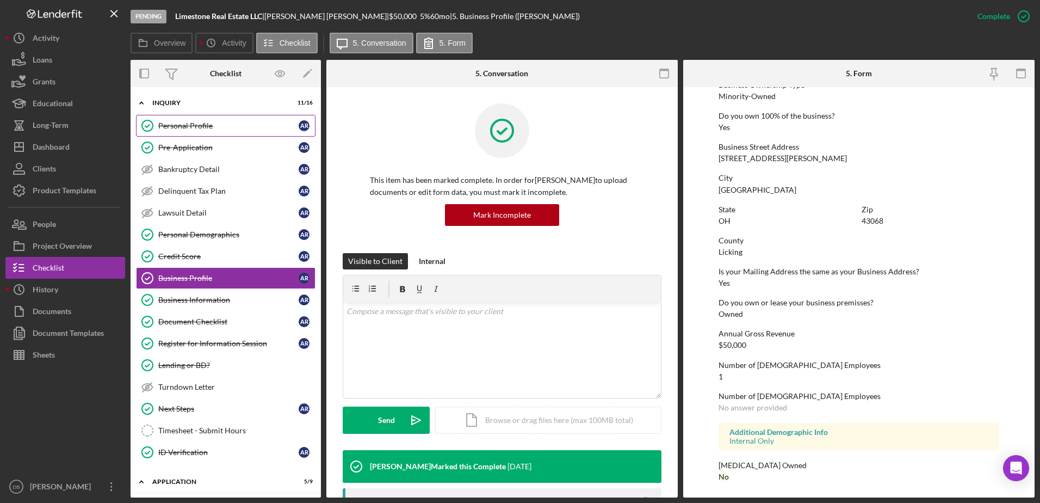
click at [197, 121] on div "Personal Profile" at bounding box center [228, 125] width 140 height 9
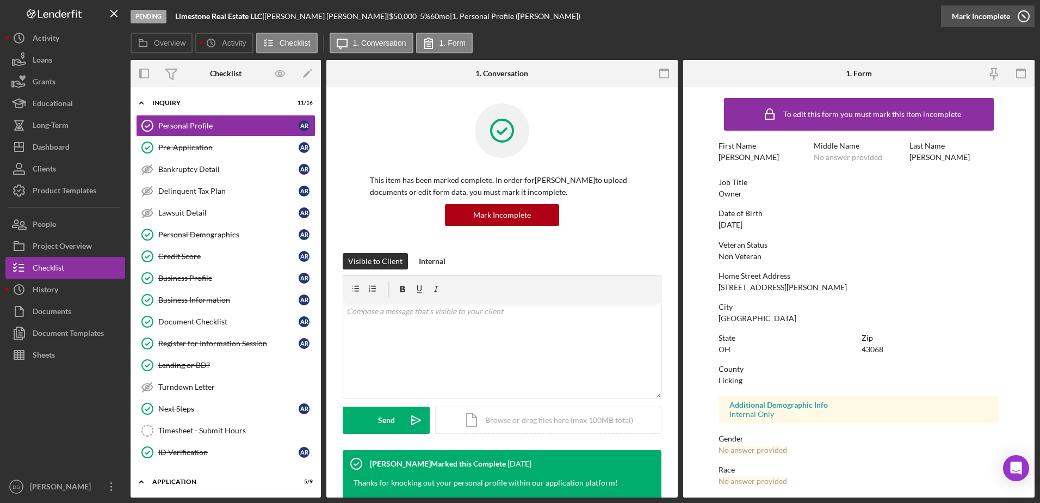
click at [1011, 10] on icon "button" at bounding box center [1023, 16] width 27 height 27
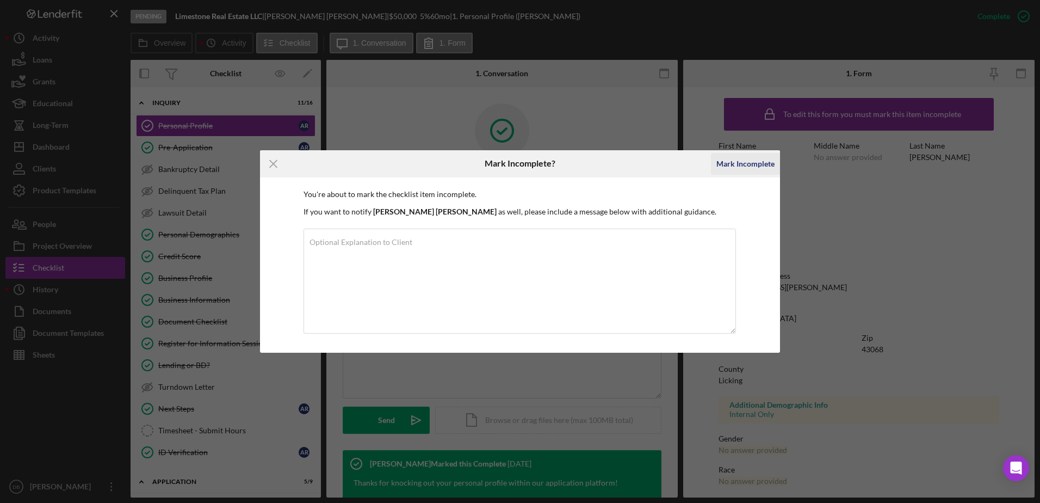
click at [739, 159] on div "Mark Incomplete" at bounding box center [745, 164] width 58 height 22
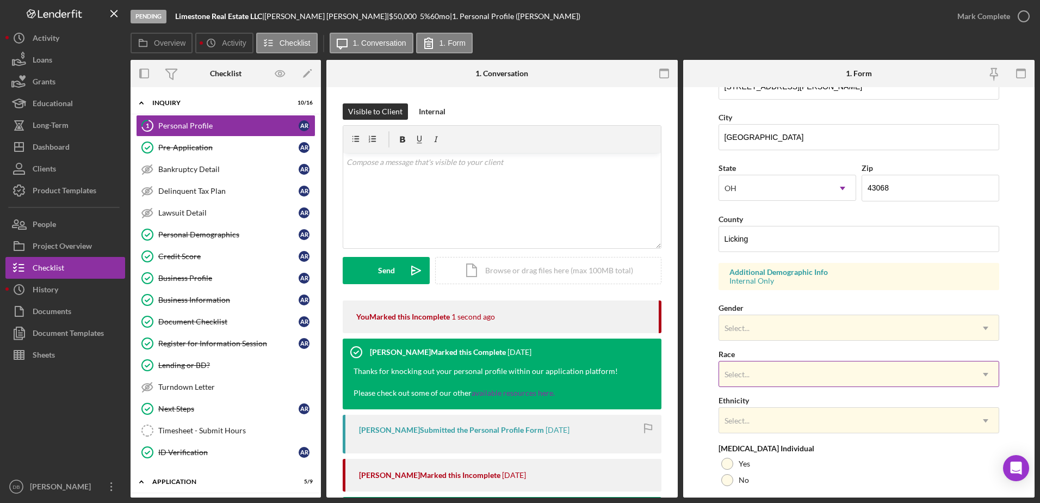
scroll to position [316, 0]
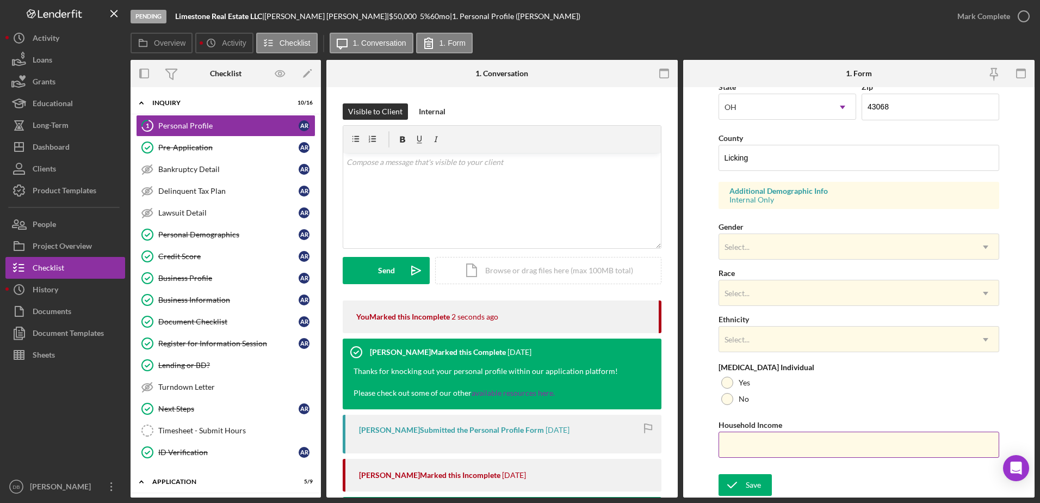
click at [760, 438] on input "Household Income" at bounding box center [858, 444] width 281 height 26
type input "$50,000"
click at [726, 403] on div at bounding box center [727, 399] width 12 height 12
click at [730, 343] on div "Select..." at bounding box center [846, 339] width 254 height 25
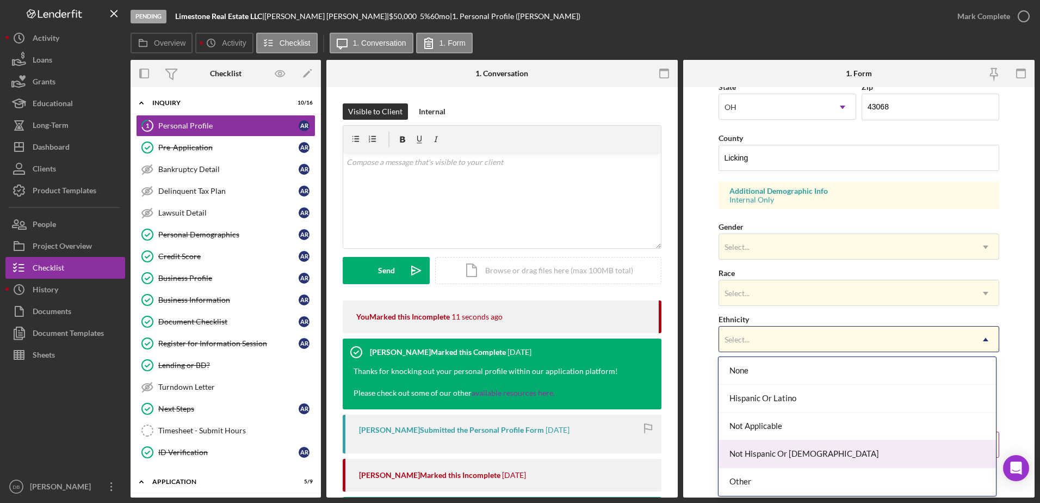
drag, startPoint x: 760, startPoint y: 455, endPoint x: 760, endPoint y: 419, distance: 35.9
click at [760, 454] on div "Not Hispanic Or [DEMOGRAPHIC_DATA]" at bounding box center [856, 454] width 277 height 28
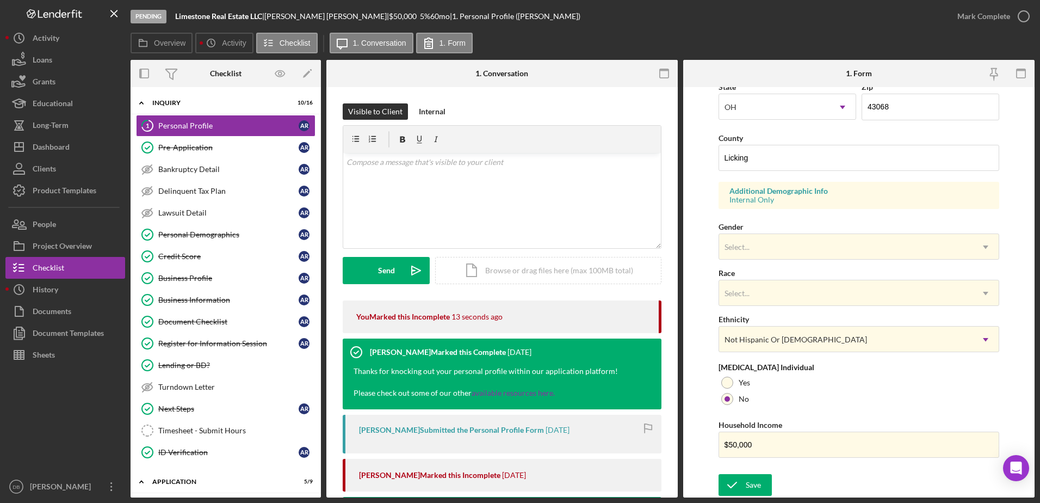
click at [754, 307] on div "First Name Andrew Middle Name Last Name Ramey Job Title Owner Date of Birth 08/…" at bounding box center [858, 122] width 281 height 692
click at [762, 297] on div "Select..." at bounding box center [846, 293] width 254 height 25
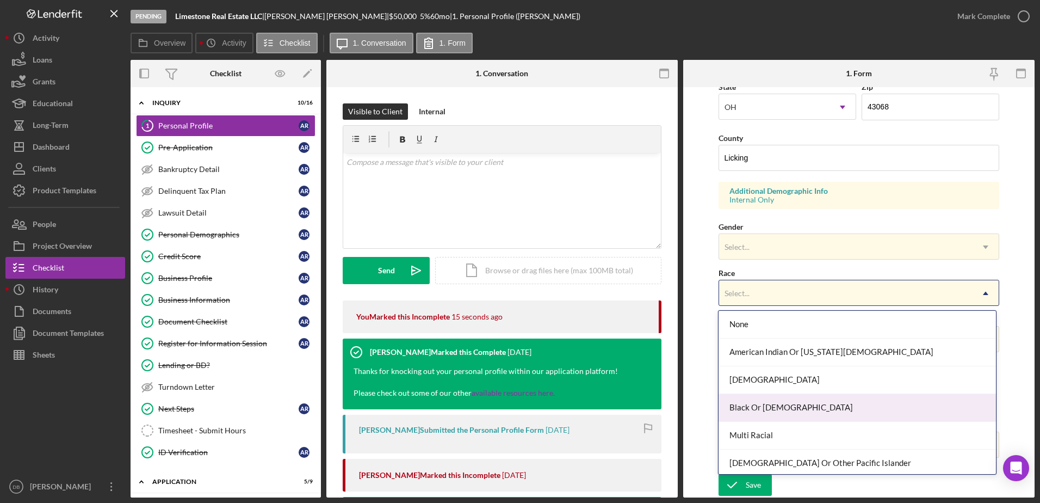
click at [777, 408] on div "Black Or [DEMOGRAPHIC_DATA]" at bounding box center [856, 408] width 277 height 28
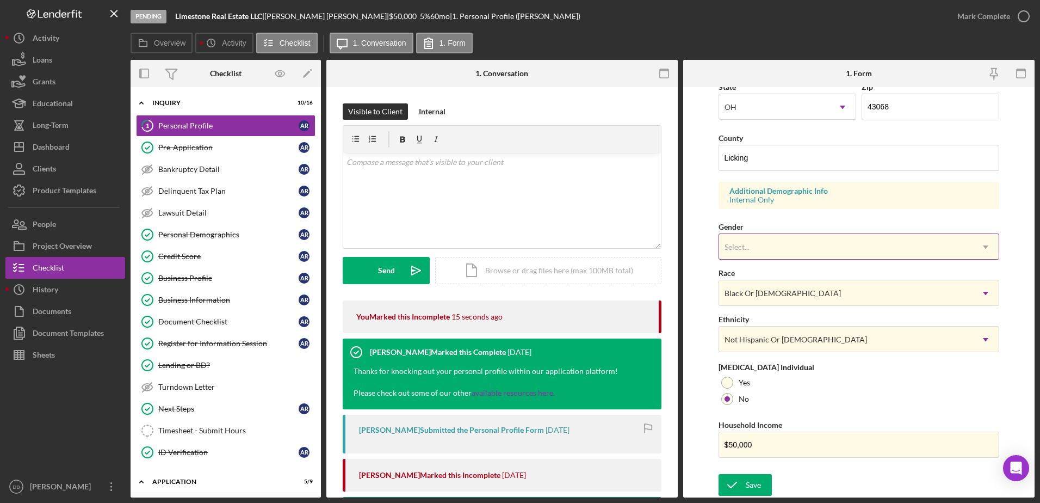
click at [761, 252] on div "Select..." at bounding box center [846, 246] width 254 height 25
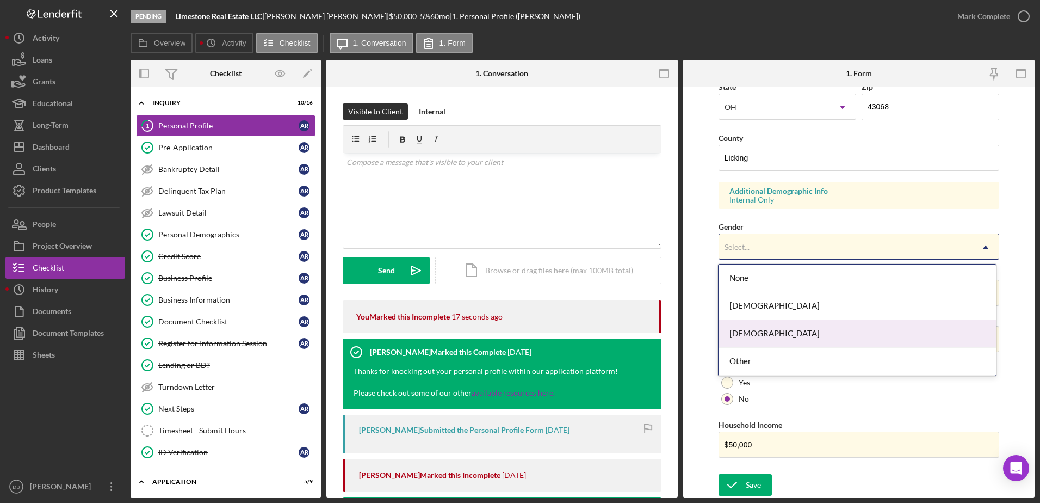
click at [761, 338] on div "[DEMOGRAPHIC_DATA]" at bounding box center [856, 334] width 277 height 28
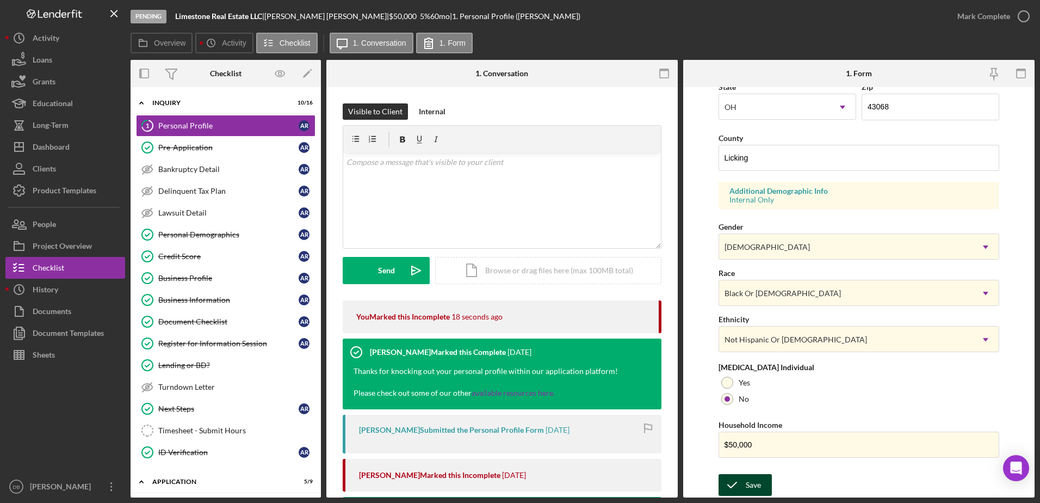
click at [755, 485] on div "Save" at bounding box center [753, 485] width 15 height 22
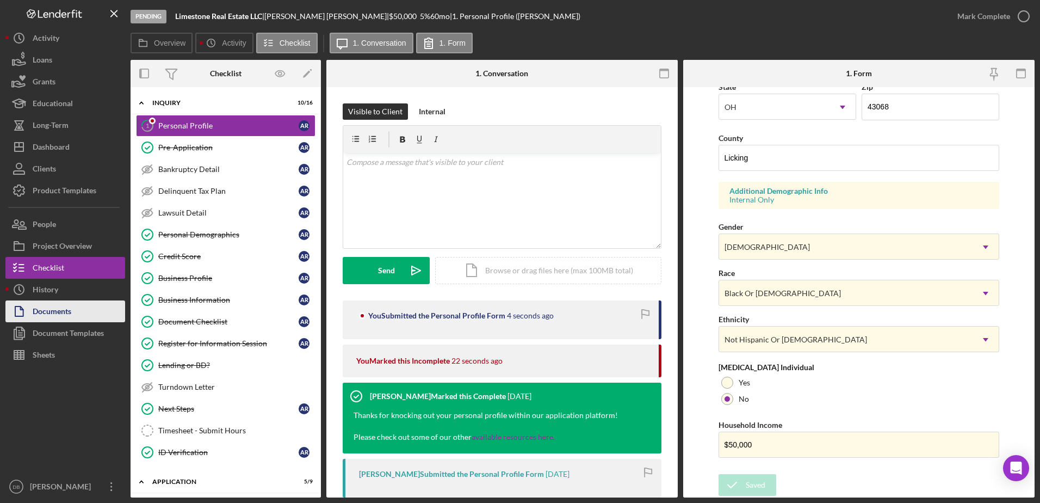
click at [77, 318] on button "Documents" at bounding box center [65, 311] width 120 height 22
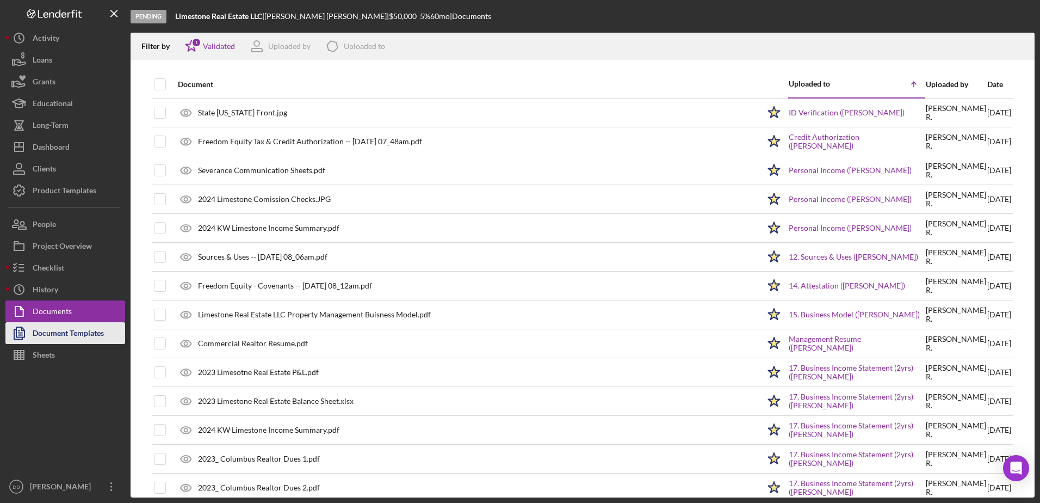
click at [75, 334] on div "Document Templates" at bounding box center [68, 334] width 71 height 24
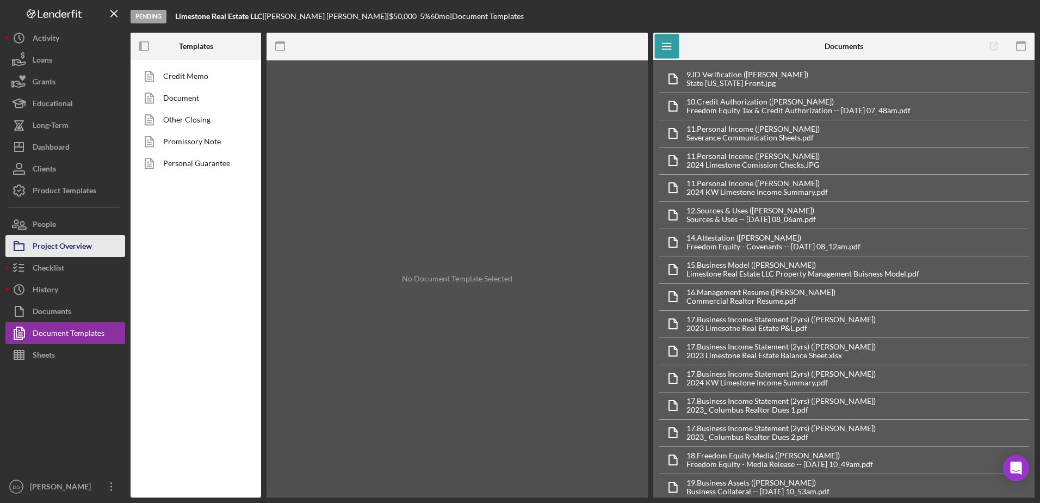
click at [58, 243] on div "Project Overview" at bounding box center [62, 247] width 59 height 24
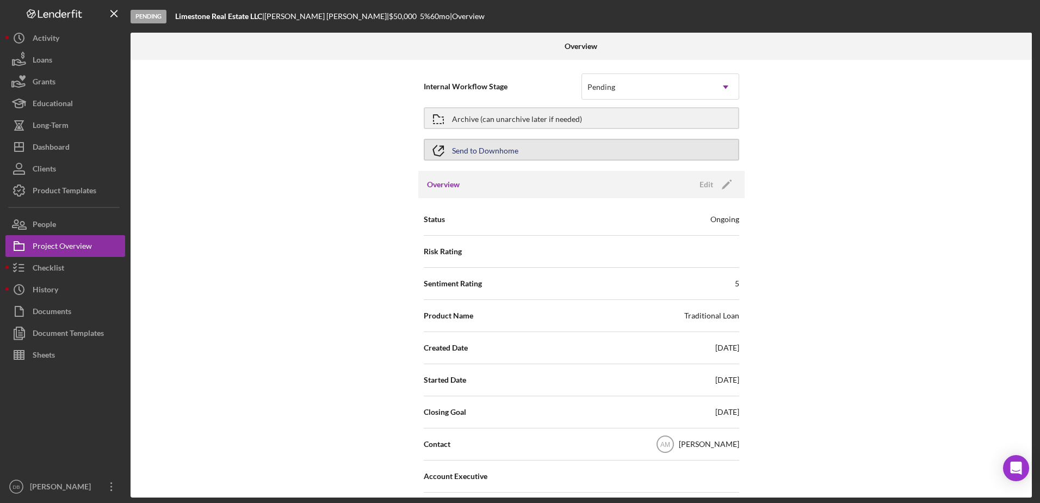
click at [487, 148] on div "Send to Downhome" at bounding box center [485, 150] width 66 height 20
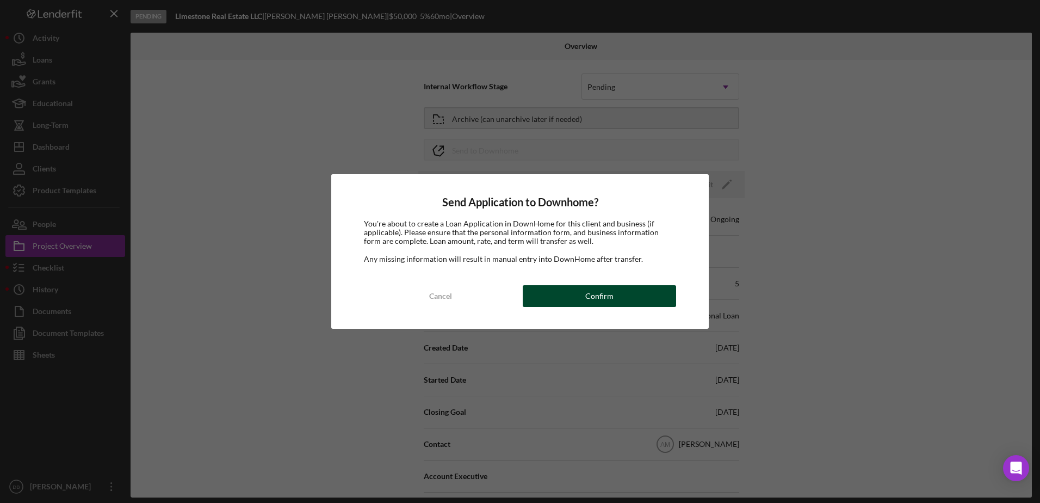
click at [591, 301] on div "Confirm" at bounding box center [599, 296] width 28 height 22
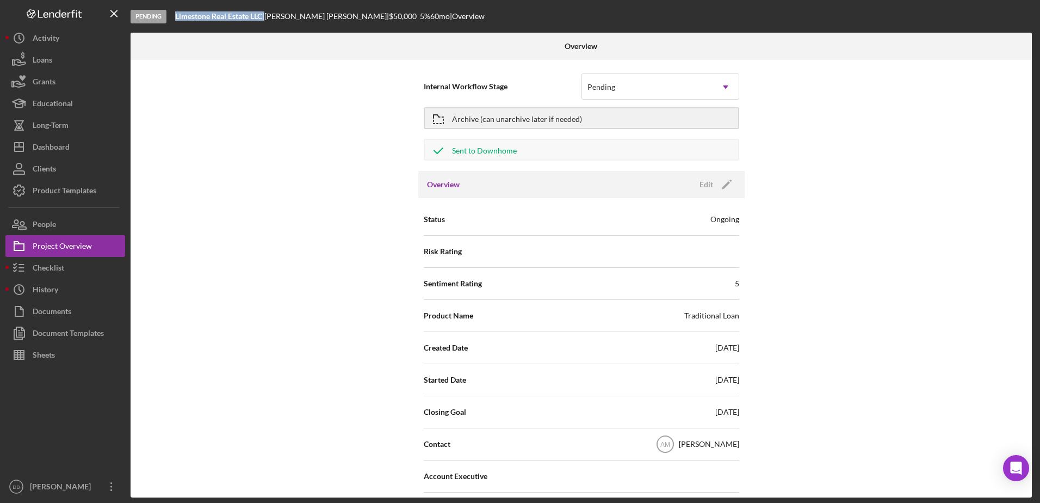
drag, startPoint x: 267, startPoint y: 16, endPoint x: 172, endPoint y: 14, distance: 95.2
click at [172, 14] on div "Pending Limestone Real Estate LLC | Andrew Ramey | $50,000 5 % 60 mo | Overview" at bounding box center [583, 16] width 904 height 33
copy div "Limestone Real Estate LLC"
click at [64, 305] on div "Documents" at bounding box center [52, 312] width 39 height 24
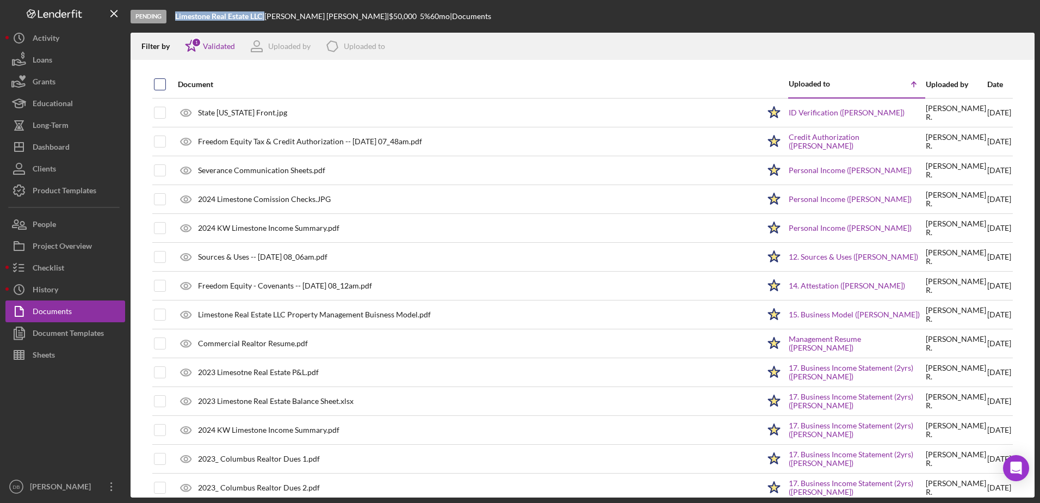
click at [159, 88] on input "checkbox" at bounding box center [159, 84] width 11 height 11
checkbox input "true"
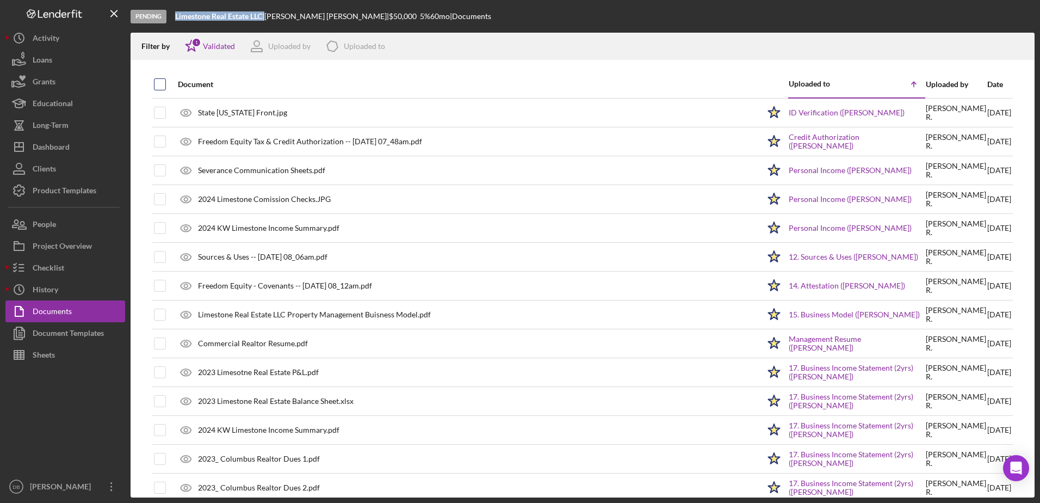
checkbox input "true"
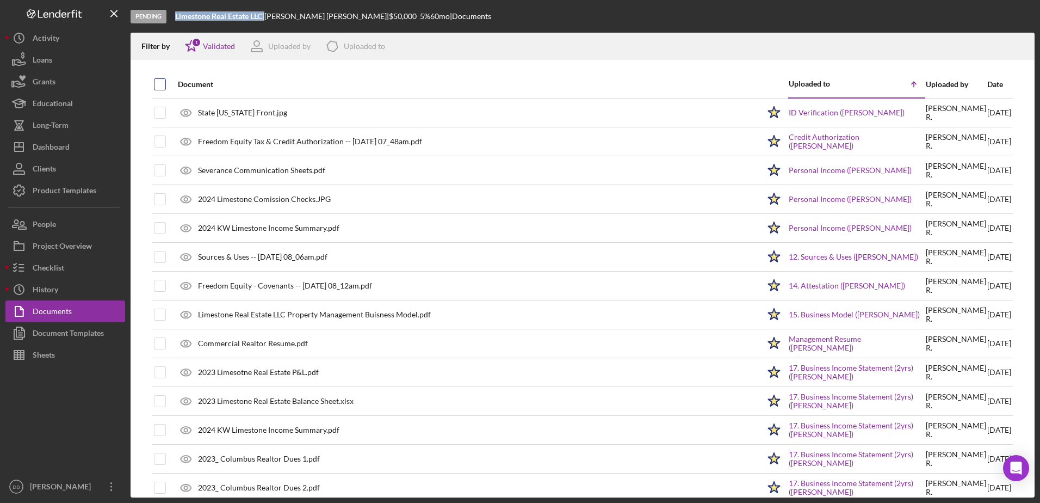
checkbox input "true"
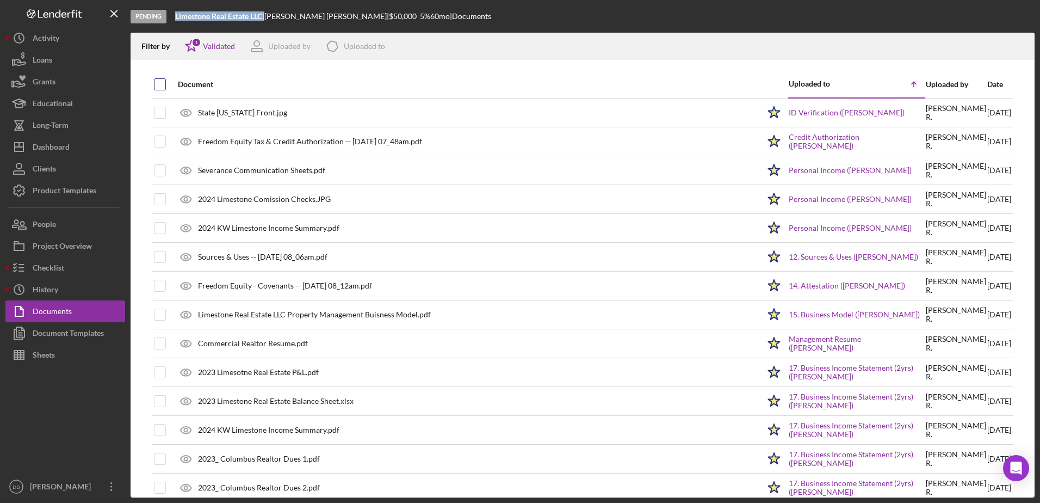
checkbox input "true"
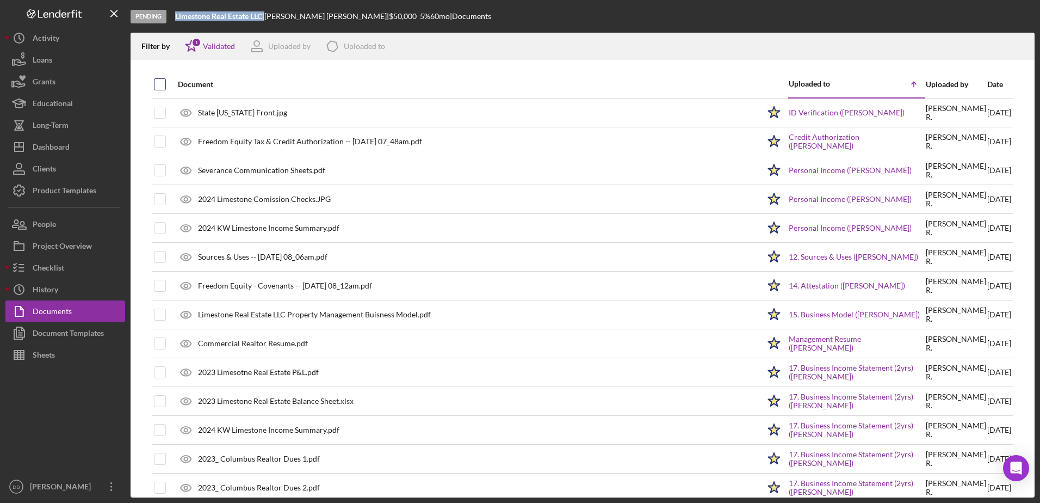
checkbox input "true"
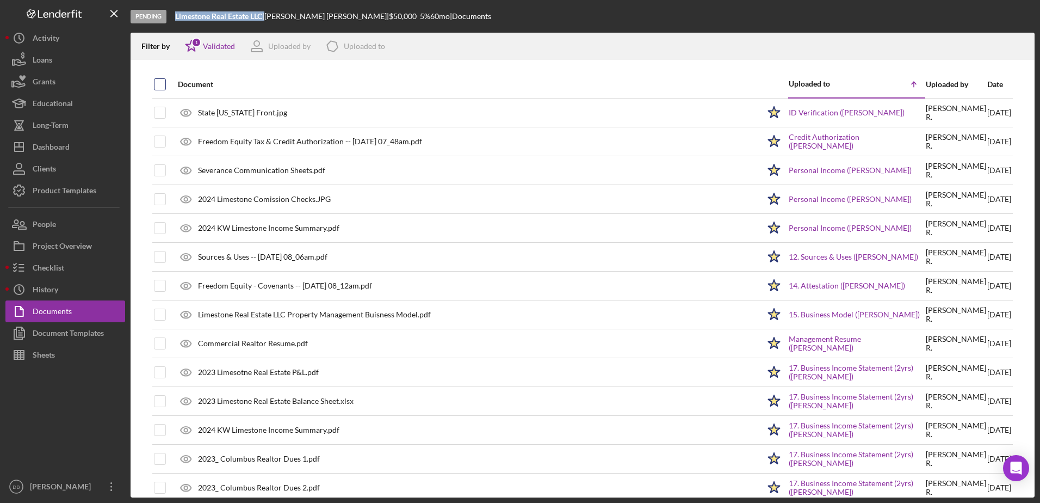
checkbox input "true"
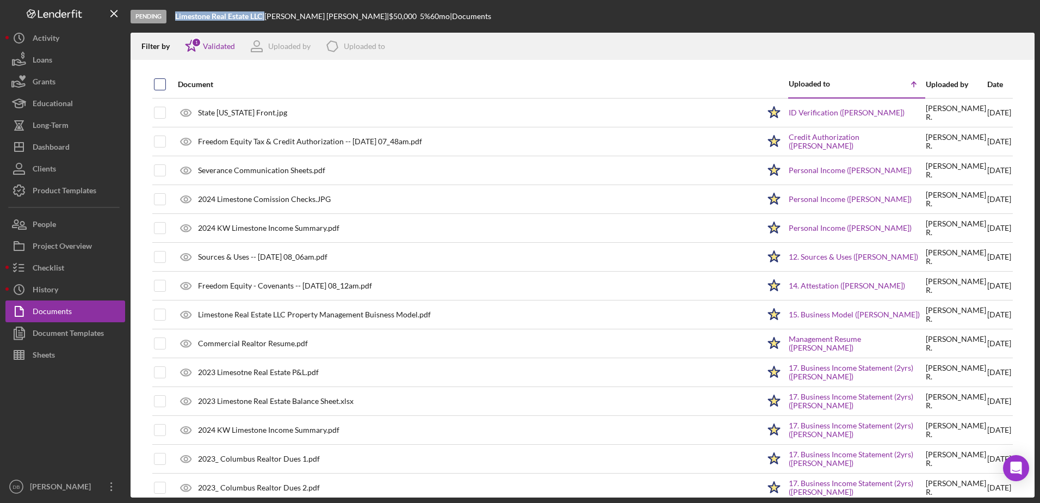
checkbox input "true"
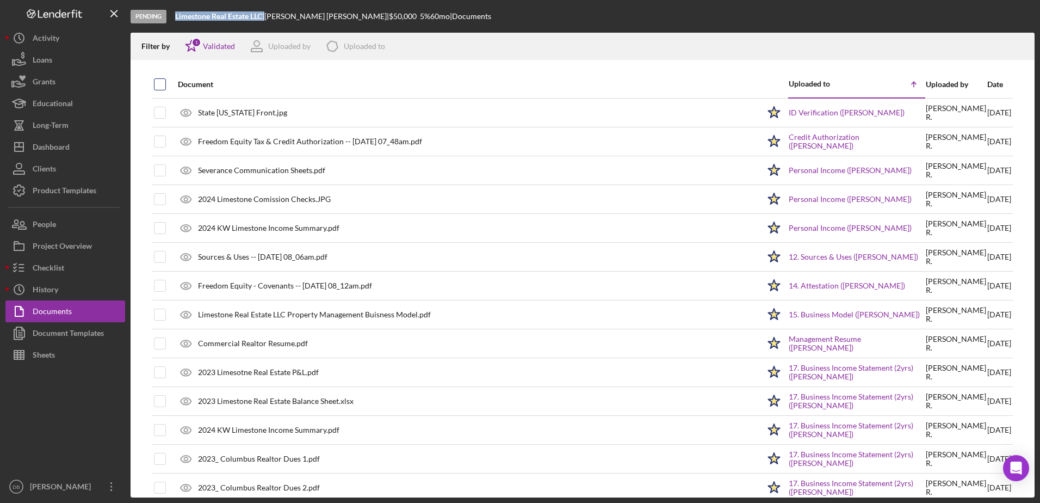
checkbox input "true"
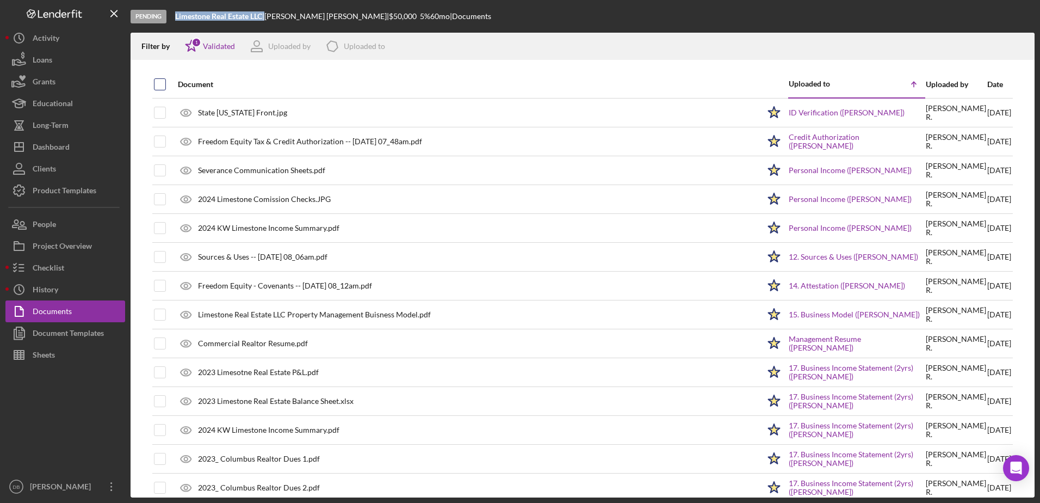
checkbox input "true"
click at [1022, 45] on icon "Icon/Download" at bounding box center [1021, 46] width 24 height 24
click at [588, 41] on div "Filter by Icon/Star 1 Validated Uploaded by Icon/Product Uploaded to" at bounding box center [569, 46] width 877 height 27
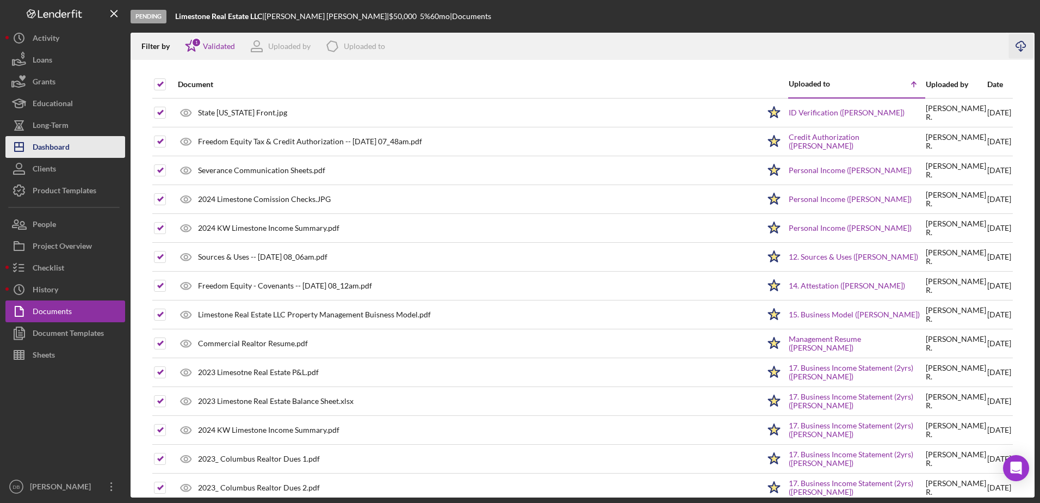
click at [46, 139] on div "Dashboard" at bounding box center [51, 148] width 37 height 24
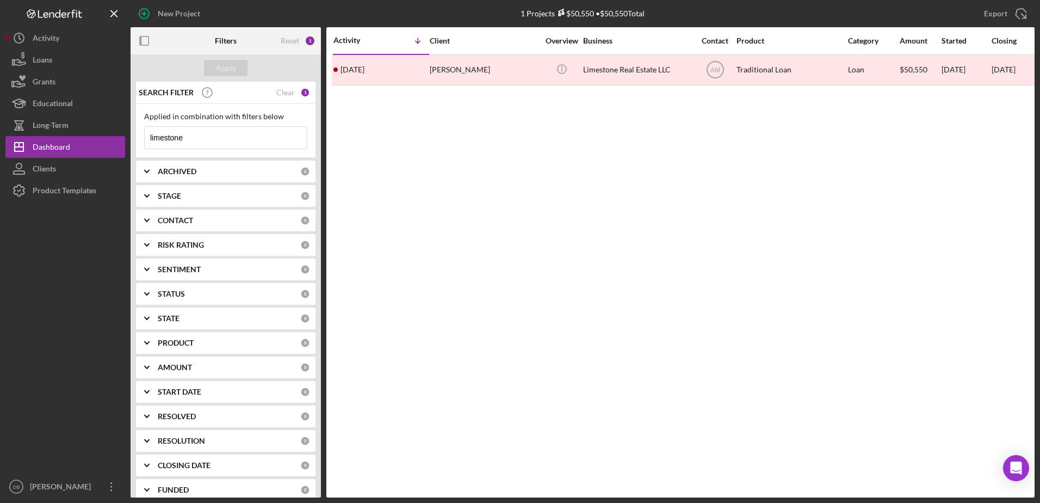
click at [230, 135] on input "limestone" at bounding box center [226, 138] width 162 height 22
type input "l"
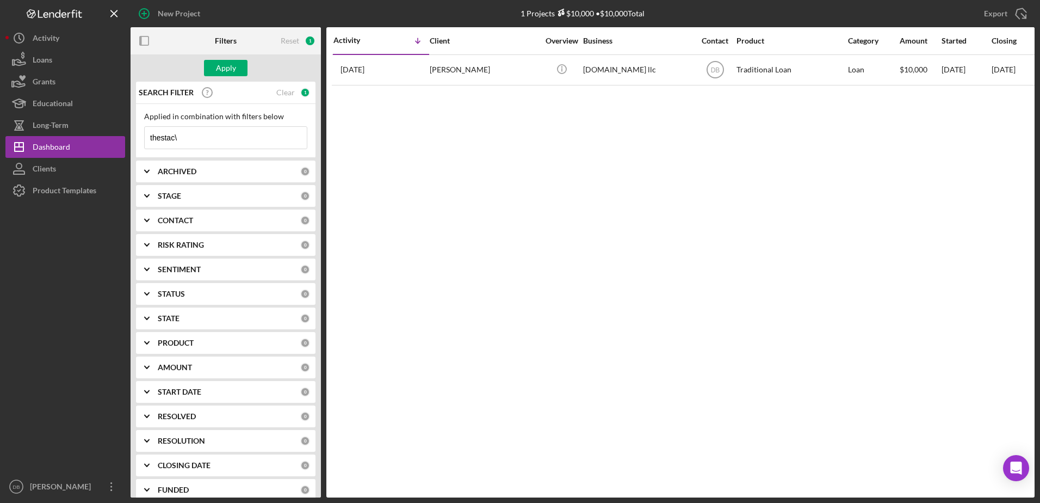
click at [231, 144] on input "thestac\" at bounding box center [226, 138] width 162 height 22
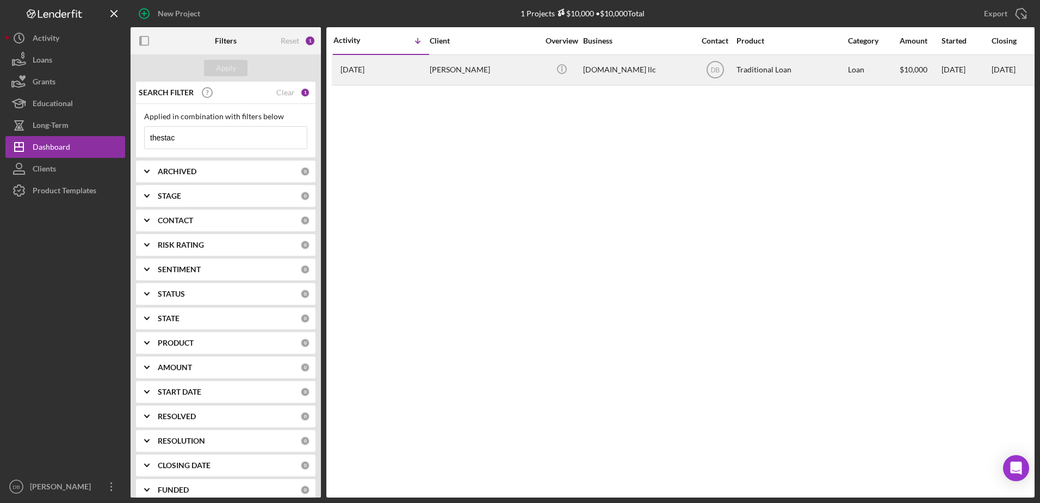
type input "thestac"
click at [465, 79] on div "Benjamin Perryman" at bounding box center [484, 69] width 109 height 29
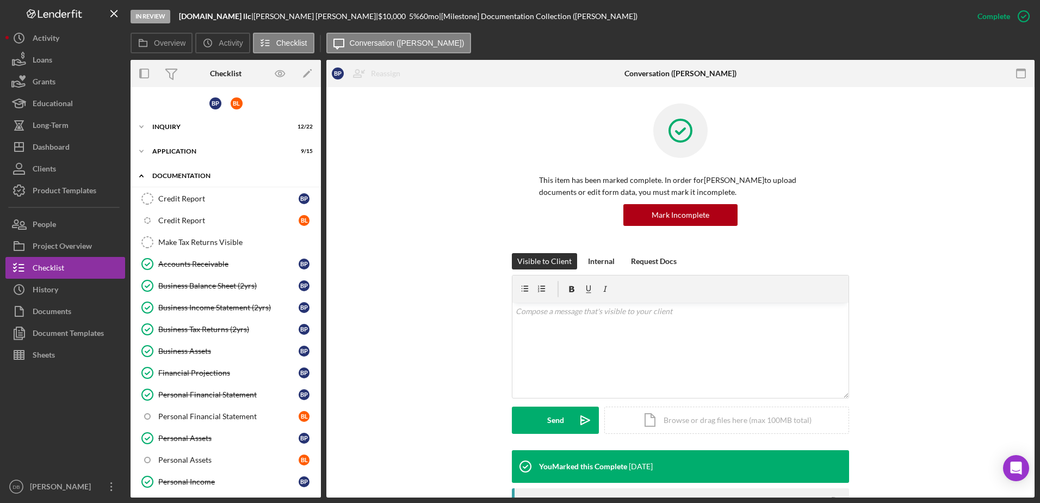
click at [174, 170] on div "Icon/Expander Documentation 23 / 32" at bounding box center [226, 176] width 190 height 22
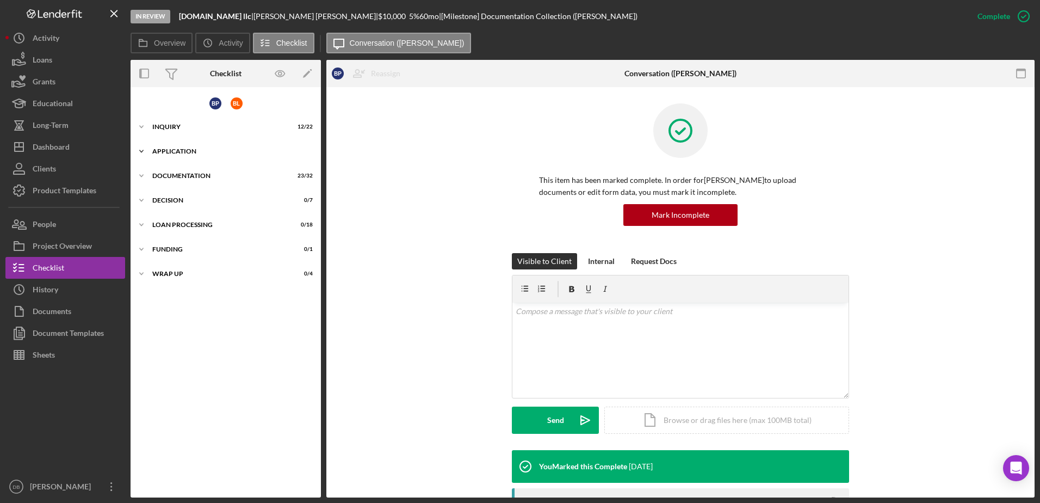
click at [175, 150] on div "Application" at bounding box center [229, 151] width 155 height 7
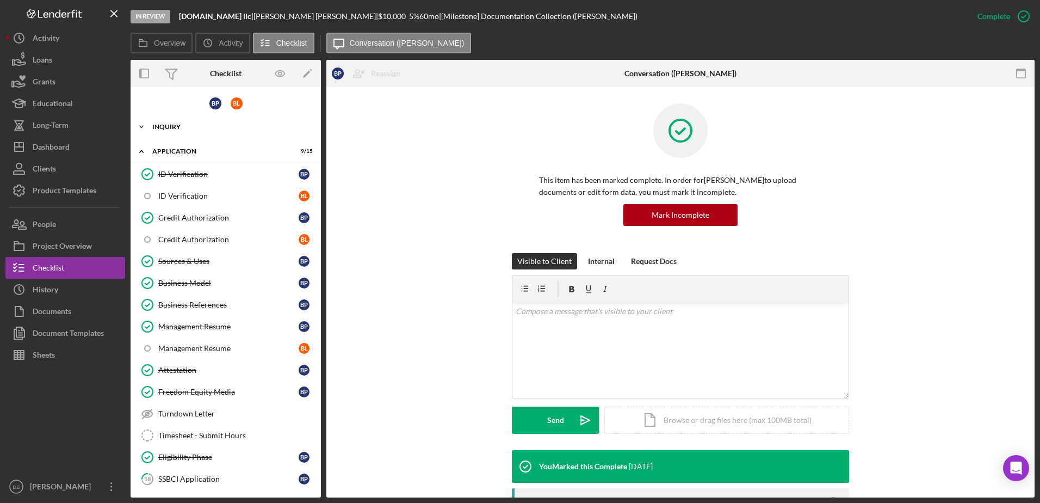
click at [169, 124] on div "Inquiry" at bounding box center [229, 126] width 155 height 7
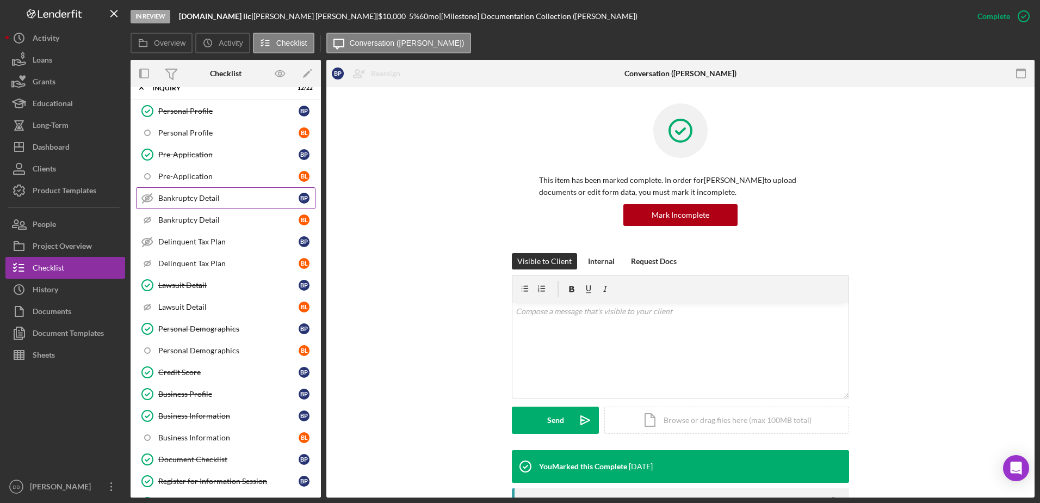
scroll to position [54, 0]
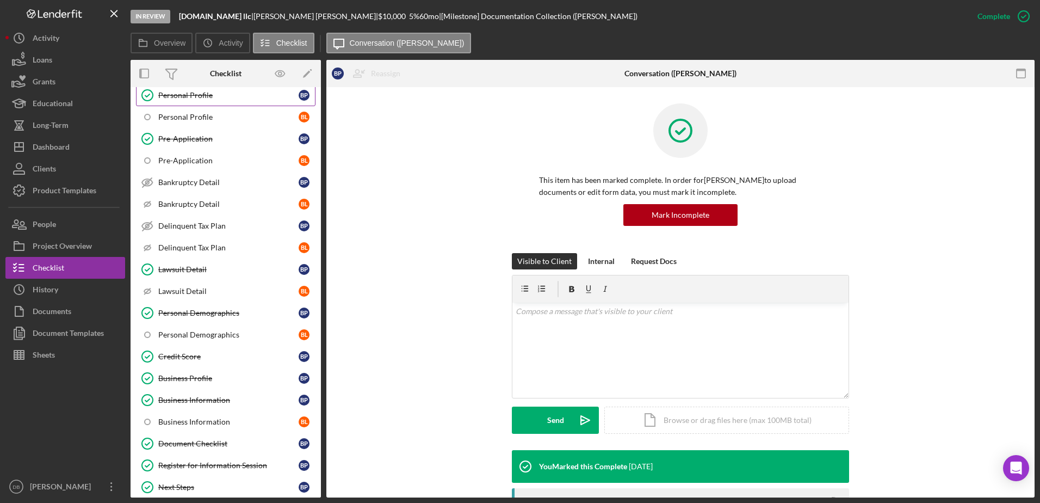
click at [185, 93] on div "Personal Profile" at bounding box center [228, 95] width 140 height 9
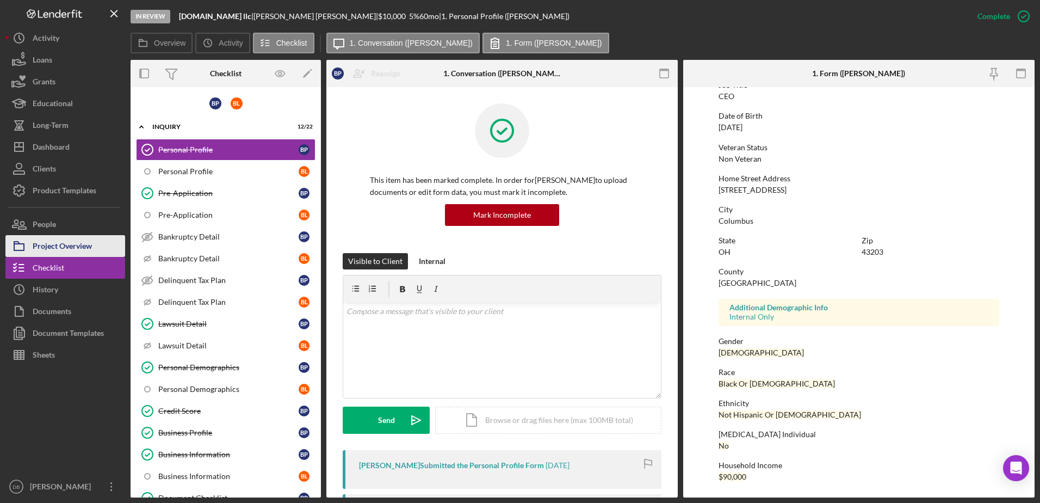
click at [80, 253] on div "Project Overview" at bounding box center [62, 247] width 59 height 24
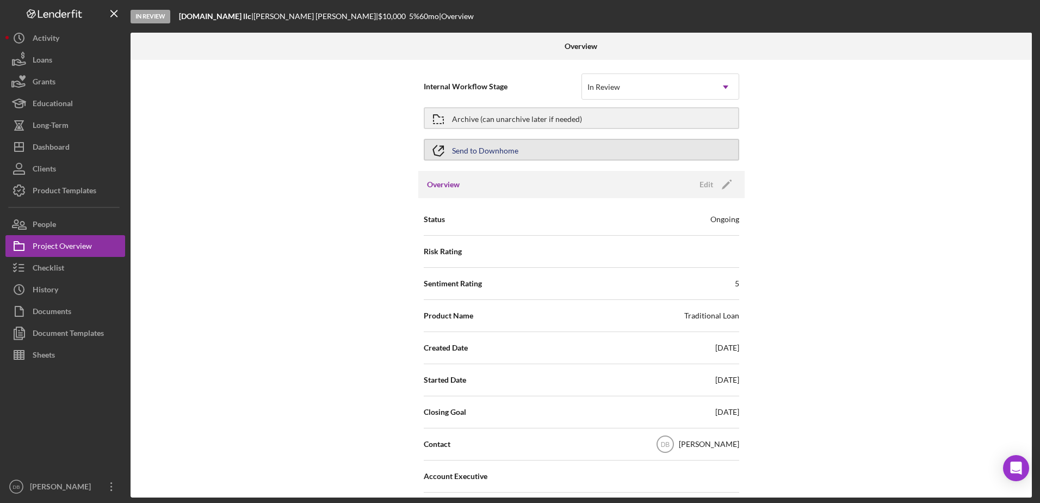
click at [492, 148] on div "Send to Downhome" at bounding box center [485, 150] width 66 height 20
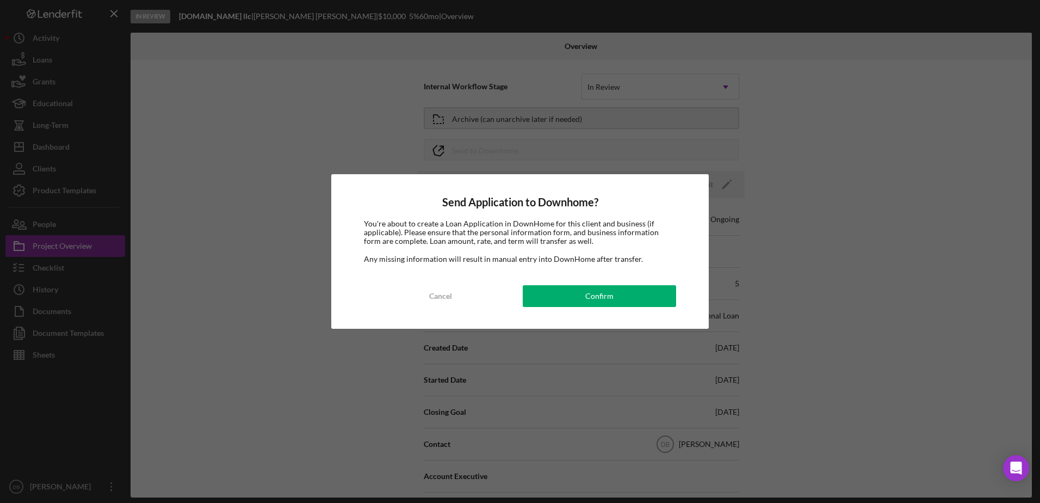
click at [903, 129] on div "Send Application to Downhome? You're about to create a Loan Application in Down…" at bounding box center [520, 251] width 1040 height 503
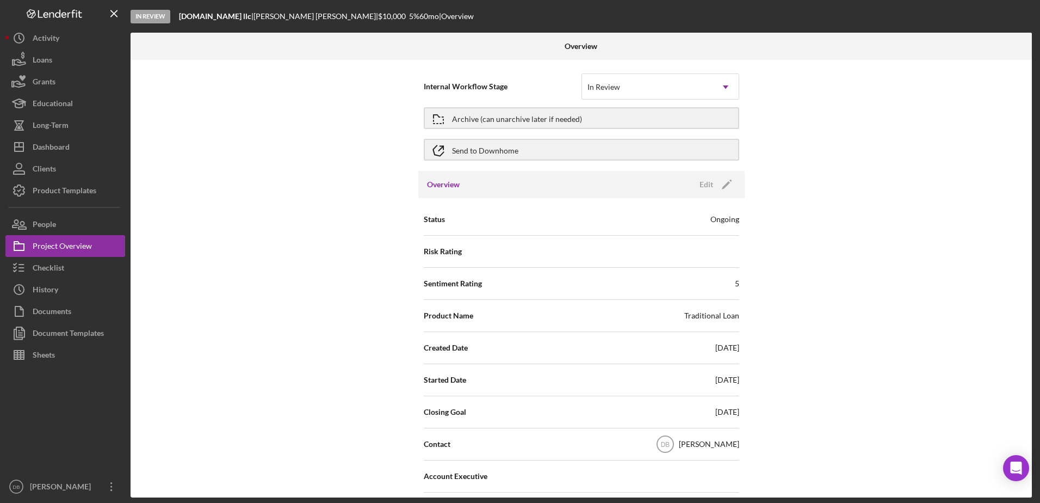
click at [665, 72] on div "Internal Workflow Stage In Review Icon/Dropdown Arrow" at bounding box center [581, 87] width 315 height 32
click at [660, 82] on div "In Review" at bounding box center [647, 87] width 131 height 25
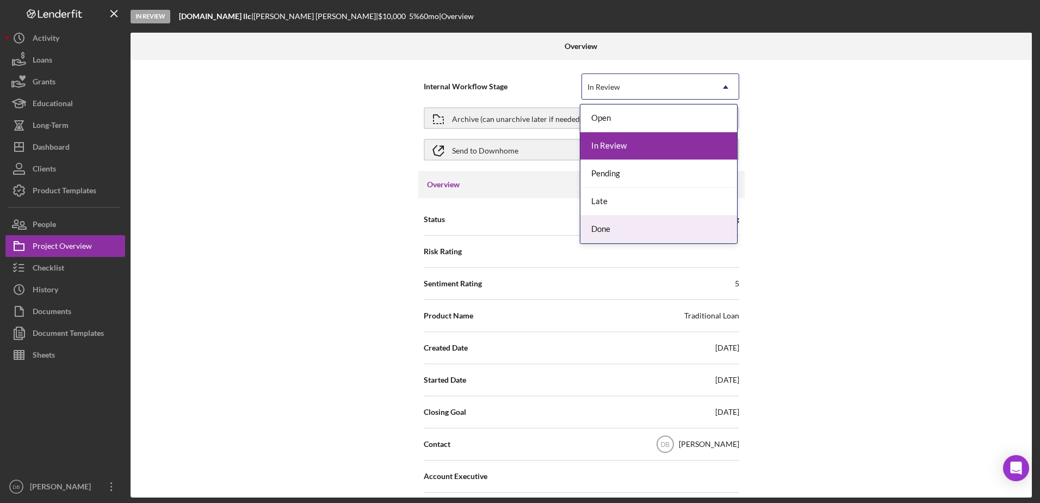
click at [613, 227] on div "Done" at bounding box center [658, 229] width 157 height 28
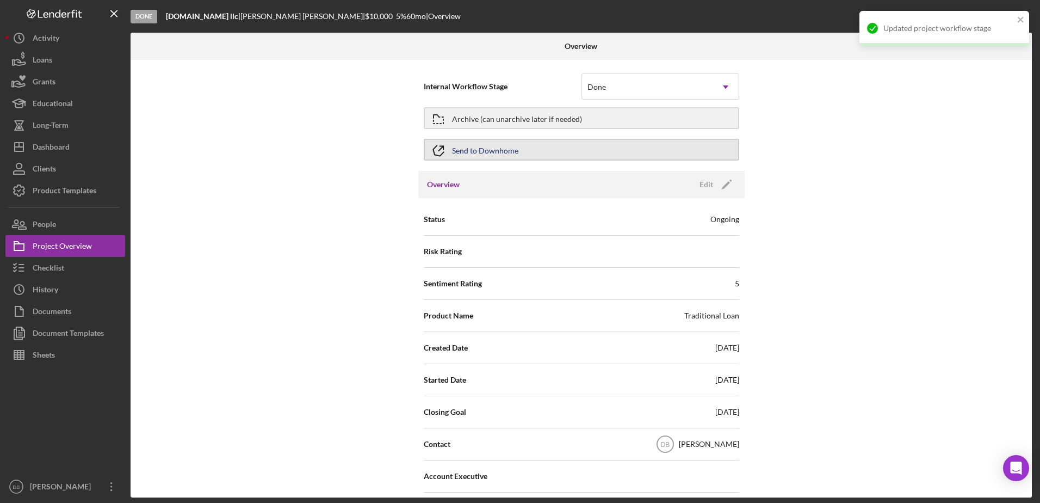
click at [490, 144] on div "Send to Downhome" at bounding box center [485, 150] width 66 height 20
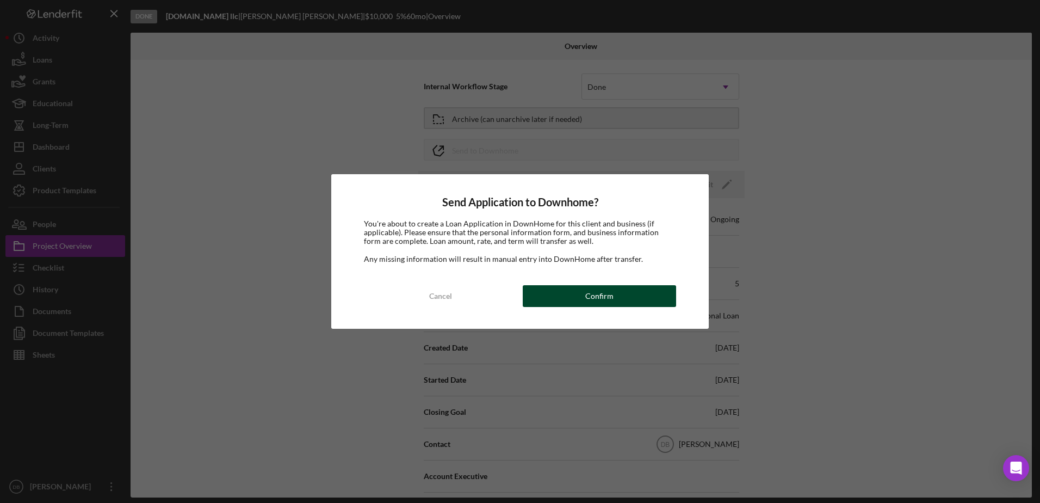
click at [610, 299] on div "Confirm" at bounding box center [599, 296] width 28 height 22
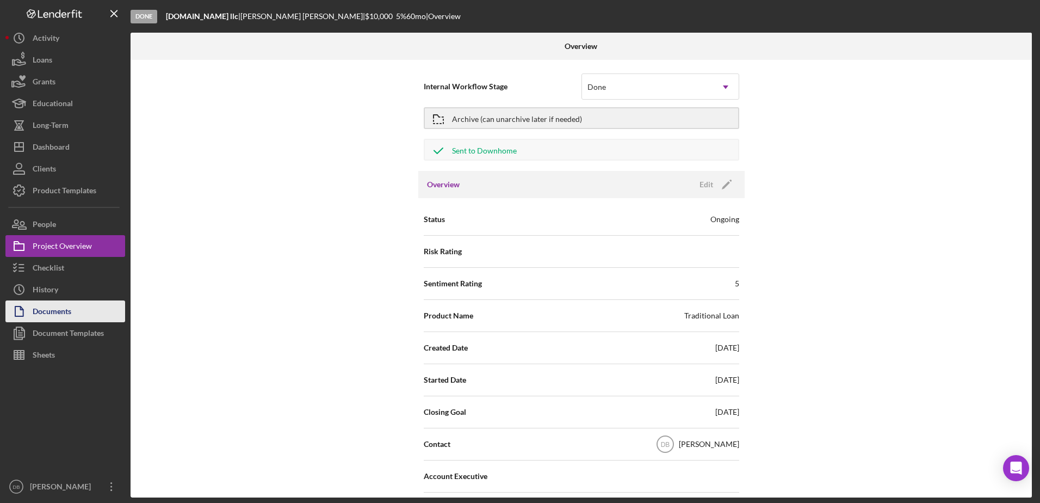
click at [62, 311] on div "Documents" at bounding box center [52, 312] width 39 height 24
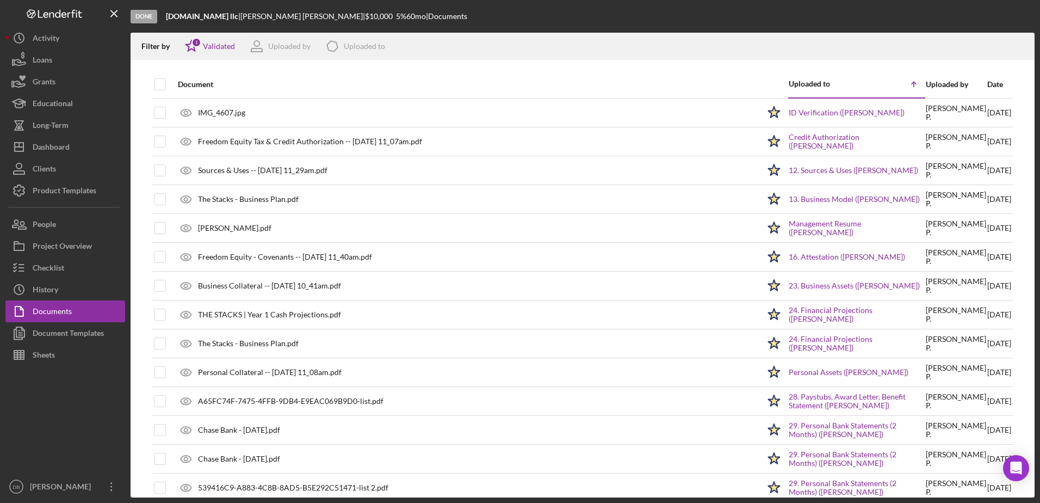
click at [166, 76] on tr "Document Uploaded to Icon/Table Sort Arrow Uploaded by Date" at bounding box center [582, 84] width 860 height 27
drag, startPoint x: 166, startPoint y: 76, endPoint x: 159, endPoint y: 83, distance: 9.6
click at [159, 83] on input "checkbox" at bounding box center [159, 84] width 11 height 11
checkbox input "true"
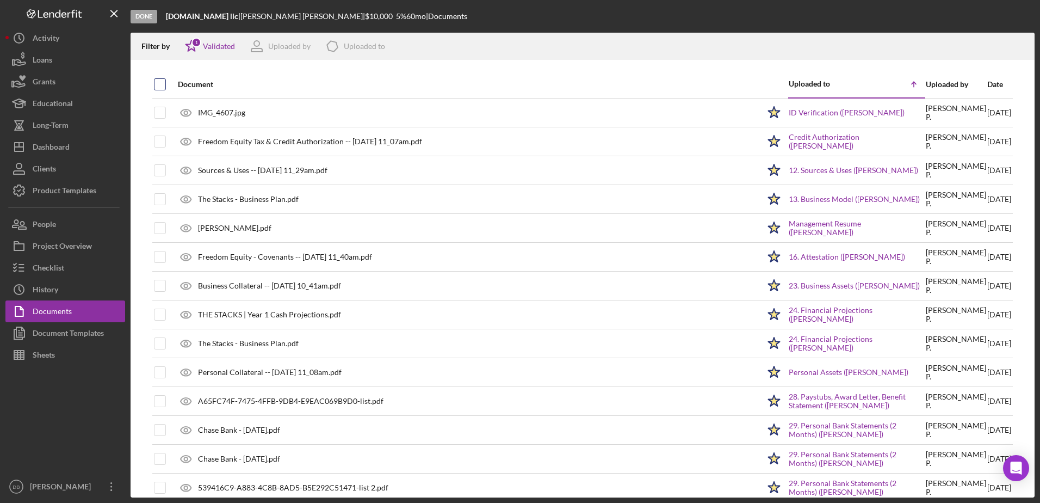
checkbox input "true"
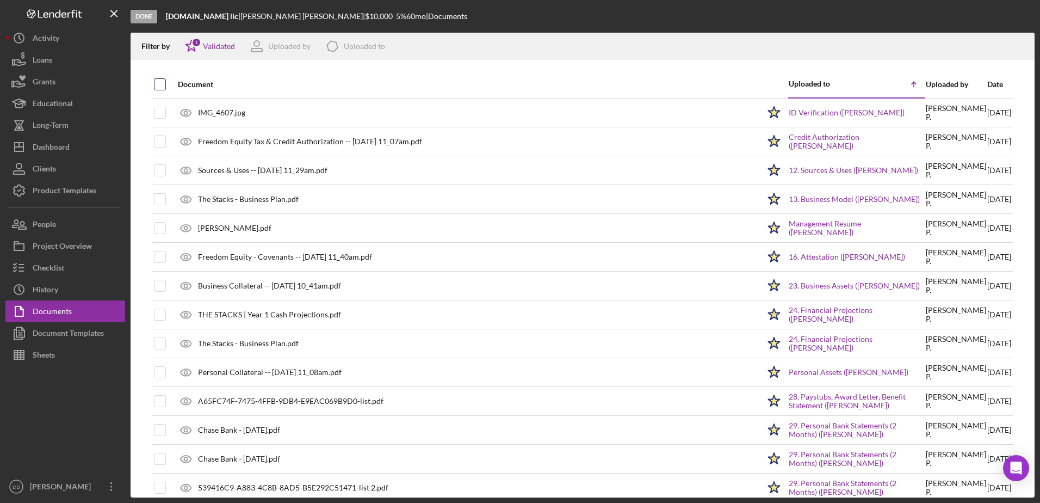
checkbox input "true"
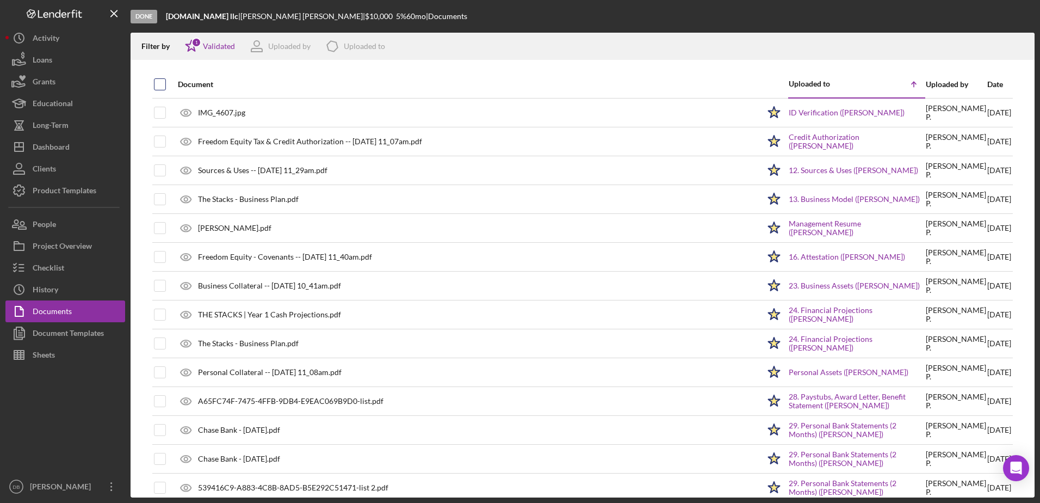
checkbox input "true"
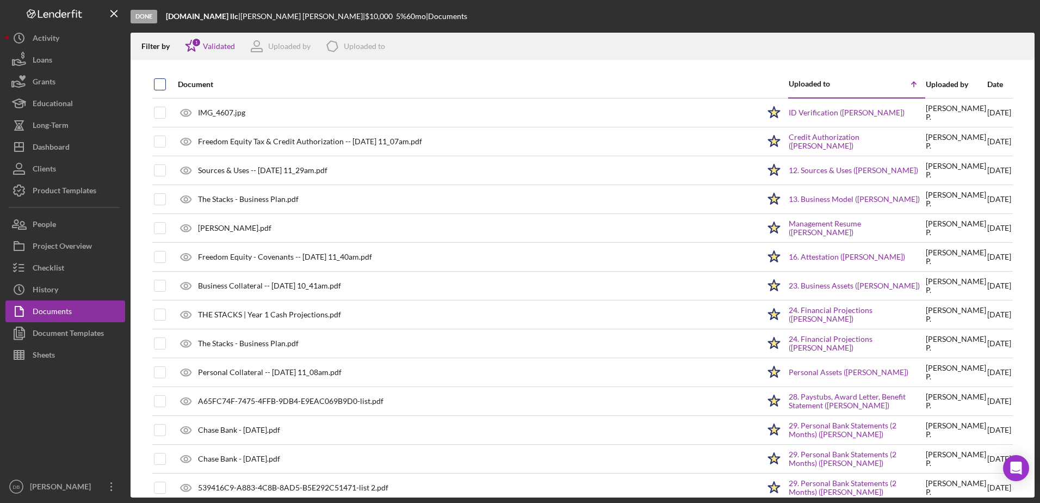
checkbox input "true"
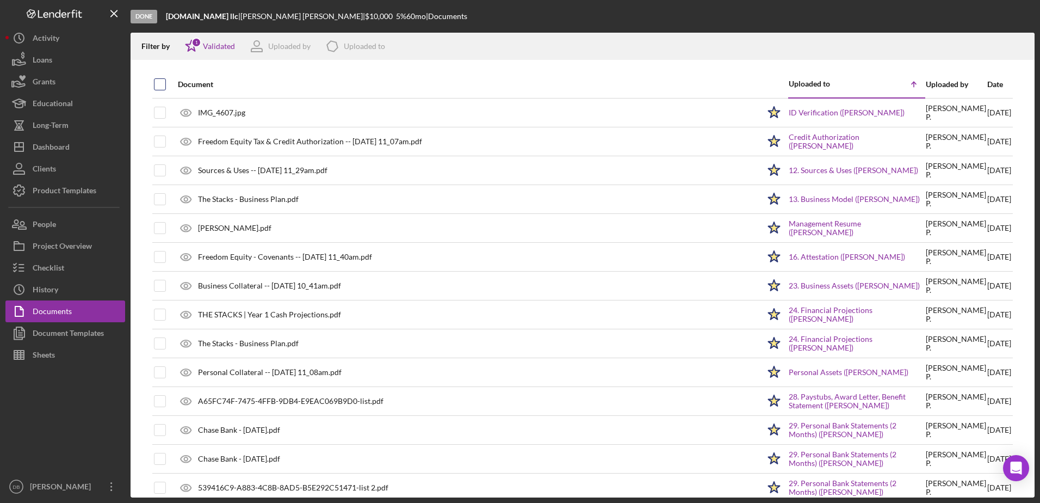
checkbox input "true"
click at [1024, 44] on icon "Icon/Download" at bounding box center [1021, 46] width 24 height 24
drag, startPoint x: 229, startPoint y: 17, endPoint x: 159, endPoint y: 24, distance: 70.6
click at [159, 24] on div "Done thestacks.space llc | Benjamin Perryman | $10,000 $10,000 5 % 60 mo | Docu…" at bounding box center [583, 16] width 904 height 33
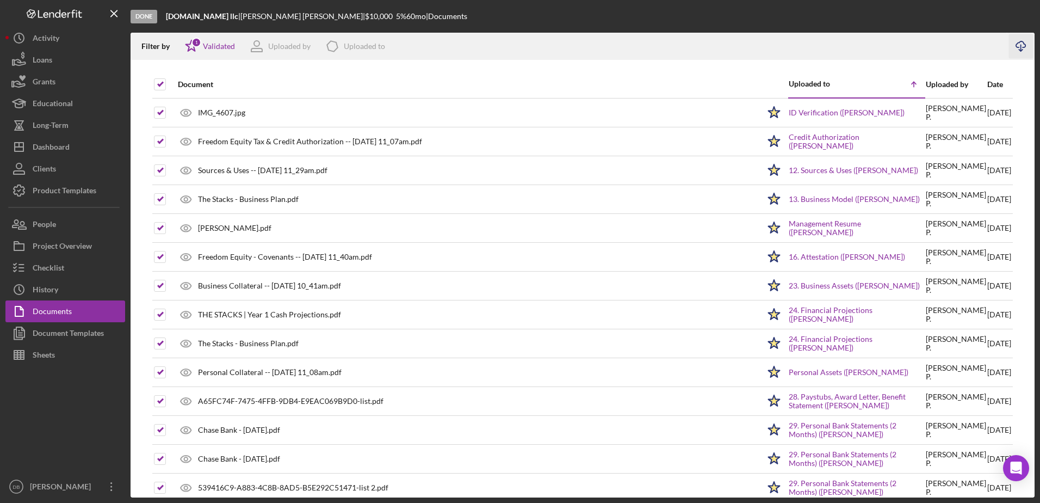
copy div "thestacks.space llc"
